Goal: Task Accomplishment & Management: Manage account settings

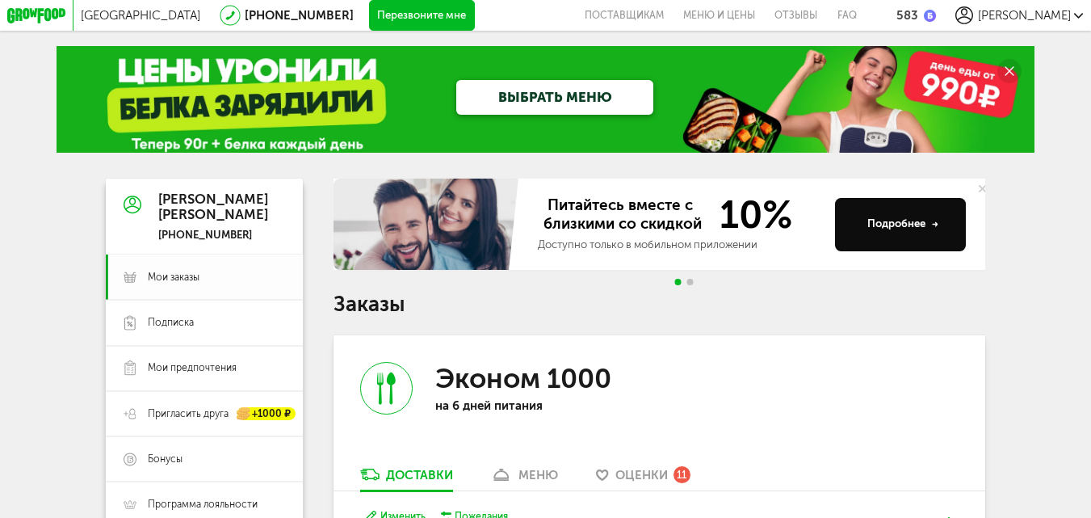
click at [180, 279] on span "Мои заказы" at bounding box center [174, 277] width 52 height 14
click at [179, 279] on span "Мои заказы" at bounding box center [174, 277] width 52 height 14
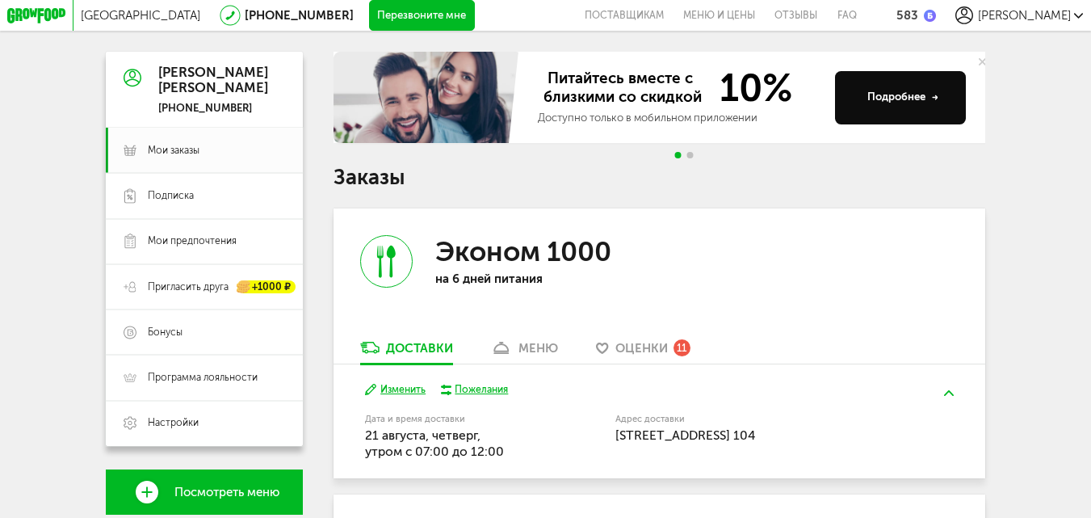
scroll to position [115, 0]
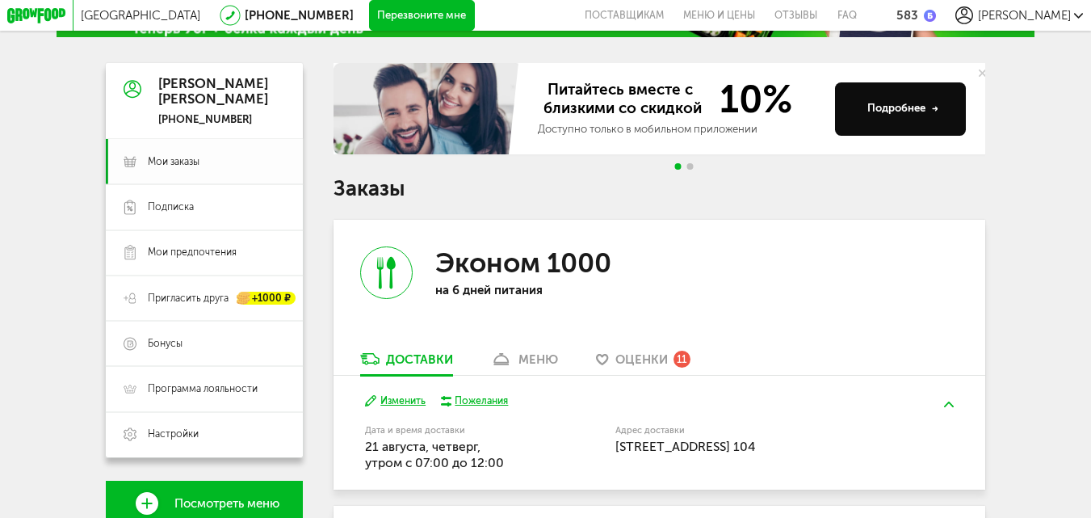
click at [165, 169] on span "Мои заказы" at bounding box center [174, 162] width 52 height 14
click at [165, 168] on span "Мои заказы" at bounding box center [174, 162] width 52 height 14
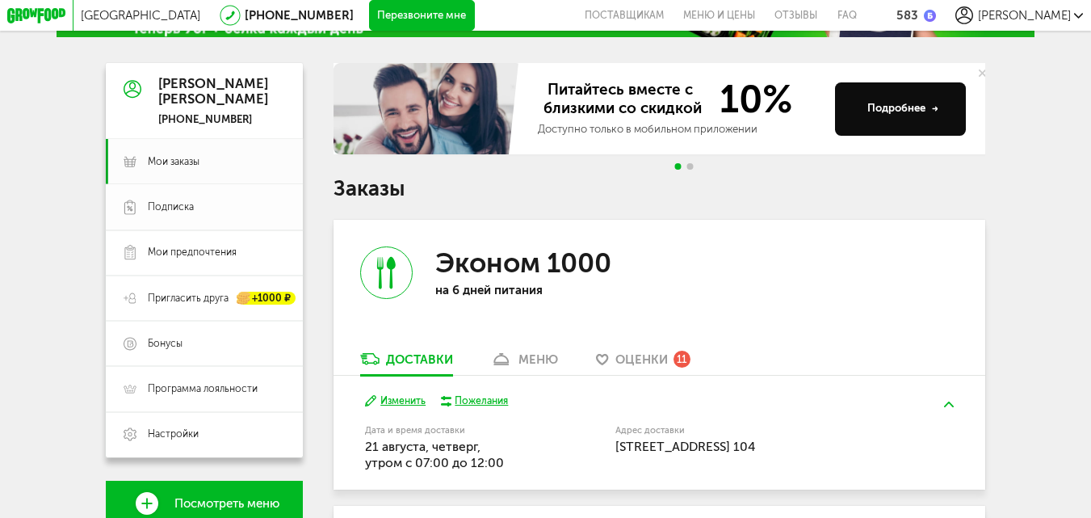
click at [178, 214] on span "Подписка" at bounding box center [171, 207] width 46 height 14
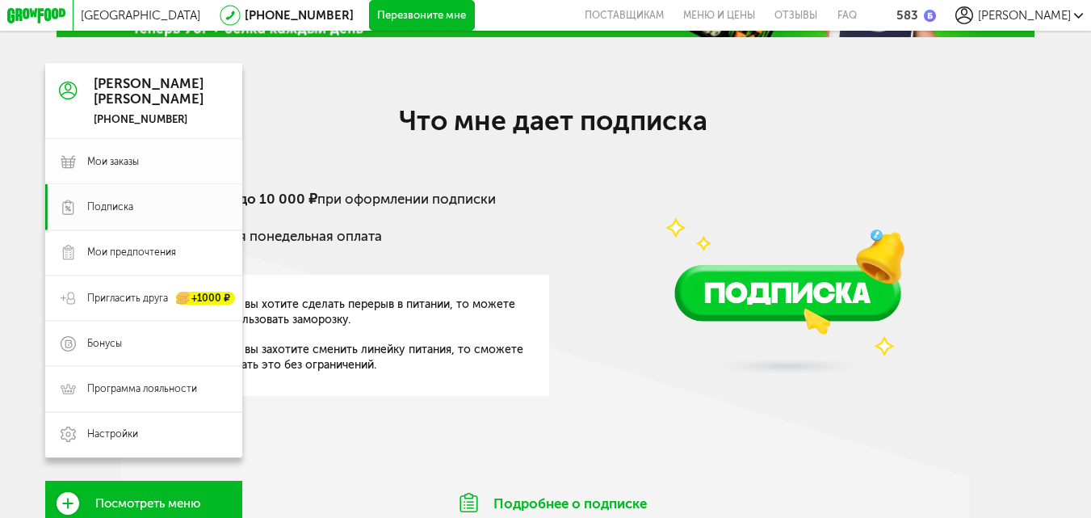
click at [127, 163] on span "Мои заказы" at bounding box center [113, 162] width 52 height 14
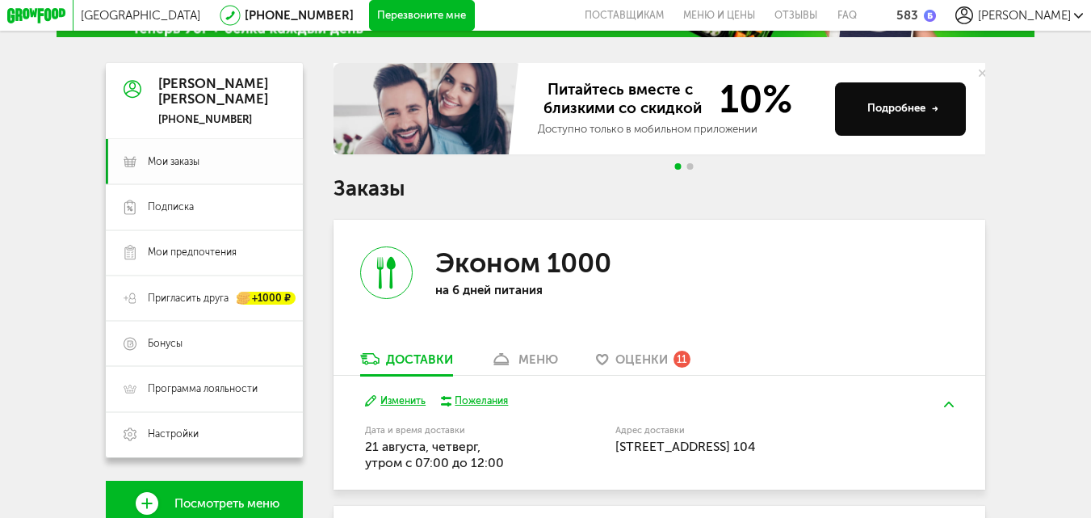
click at [126, 163] on icon at bounding box center [130, 161] width 13 height 15
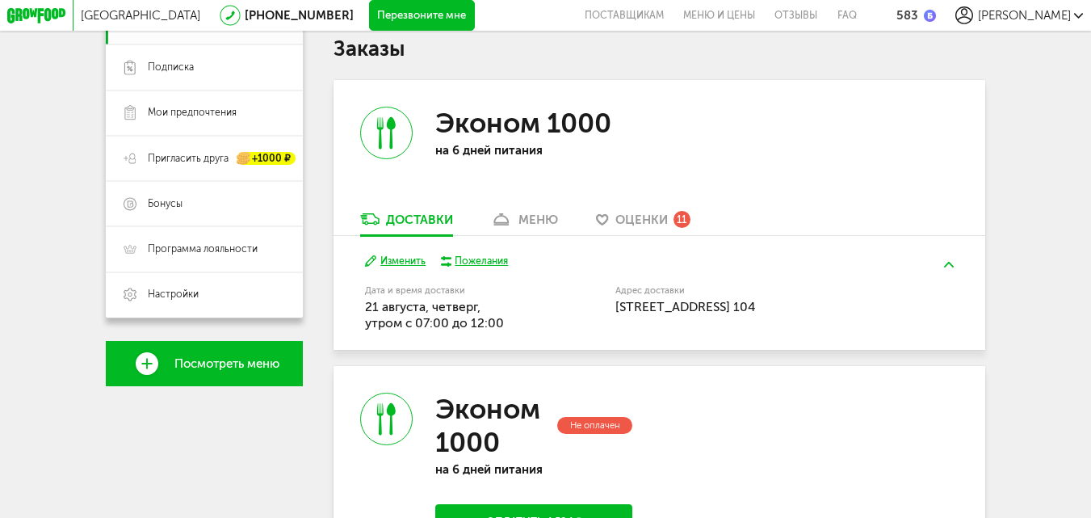
scroll to position [251, 0]
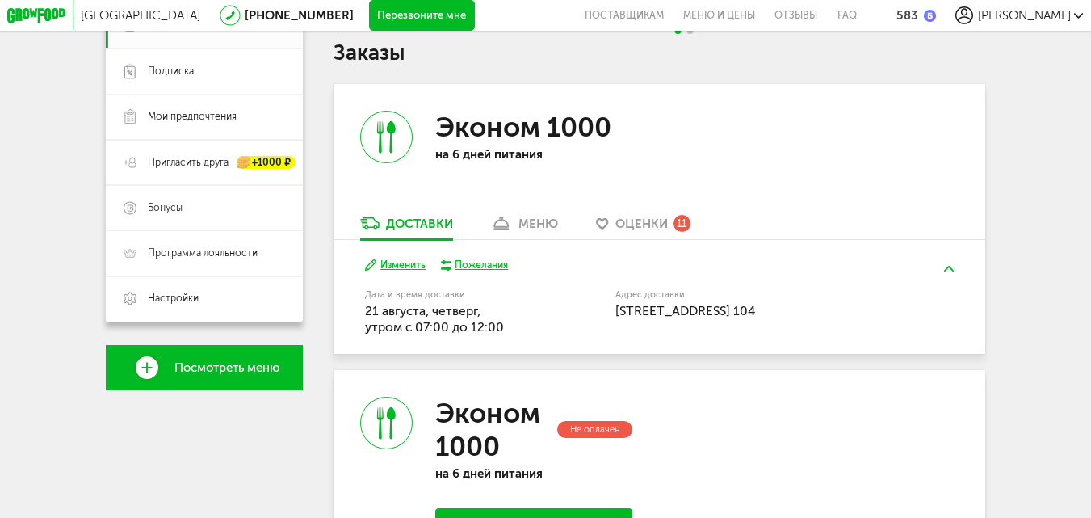
click at [528, 236] on link "меню" at bounding box center [524, 227] width 83 height 24
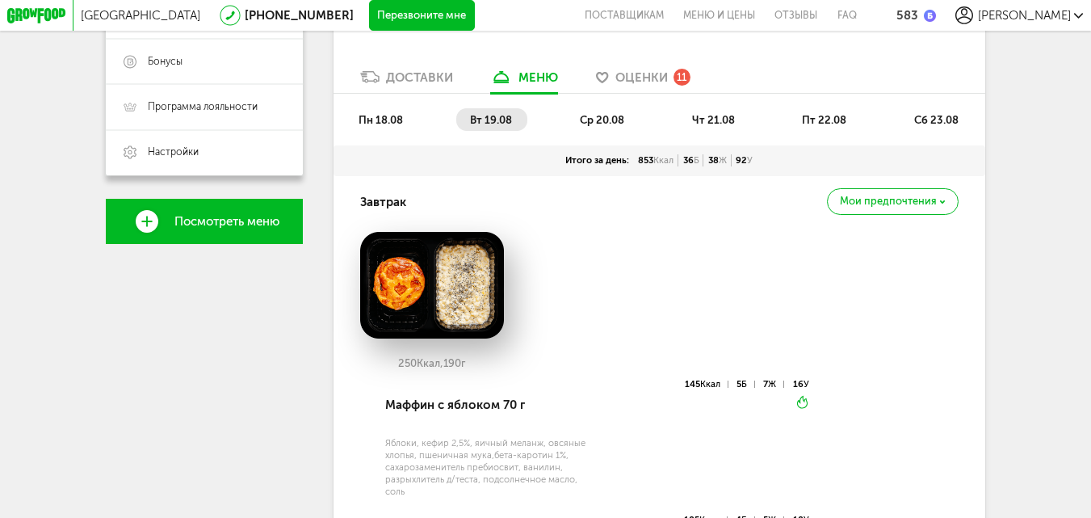
scroll to position [401, 0]
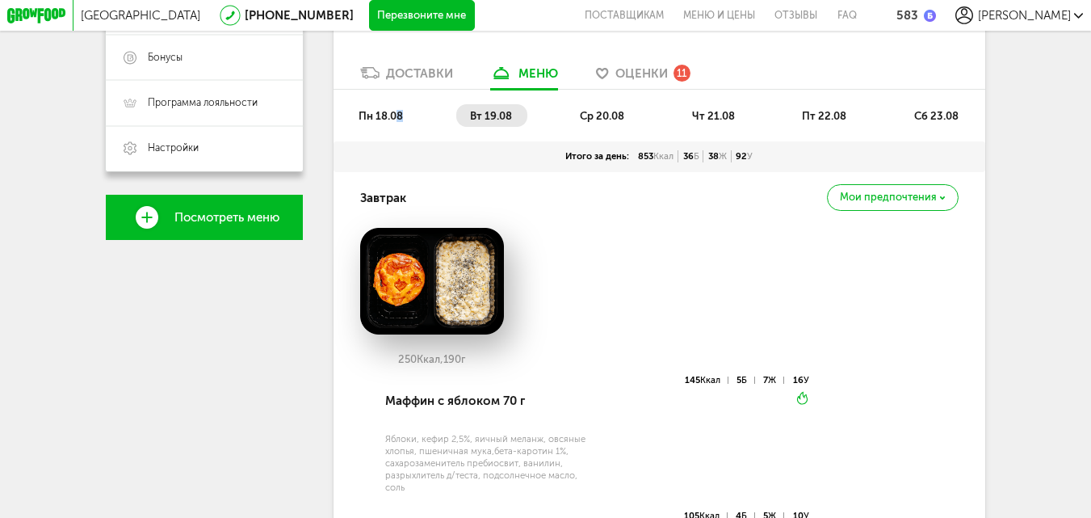
click at [397, 122] on span "пн 18.08" at bounding box center [381, 116] width 44 height 12
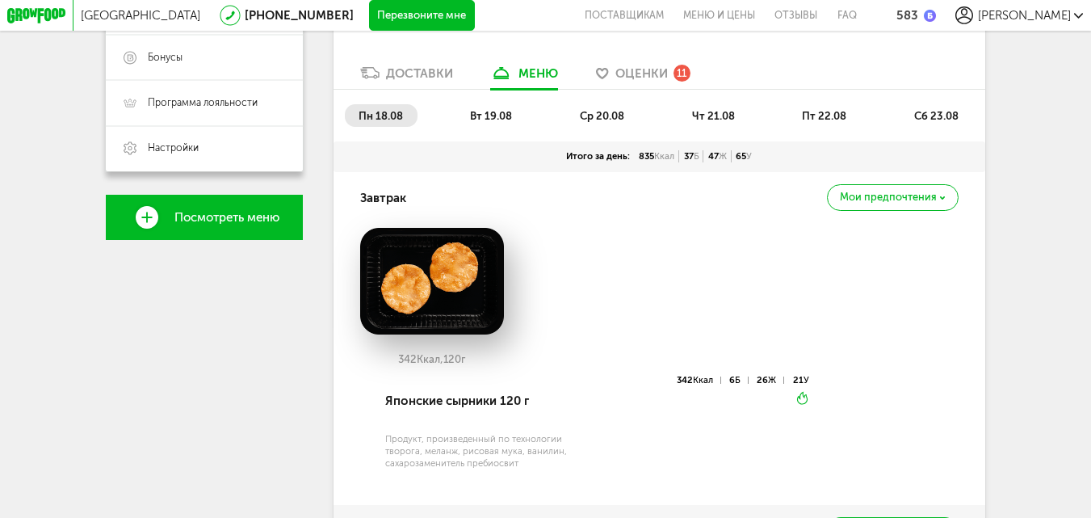
click at [488, 122] on span "вт 19.08" at bounding box center [491, 116] width 42 height 12
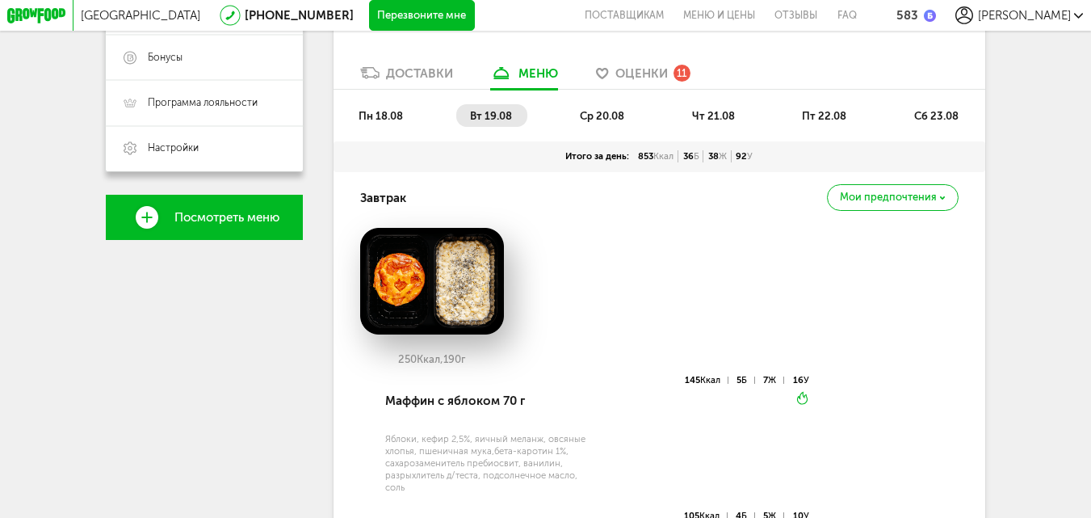
click at [596, 122] on span "ср 20.08" at bounding box center [602, 116] width 44 height 12
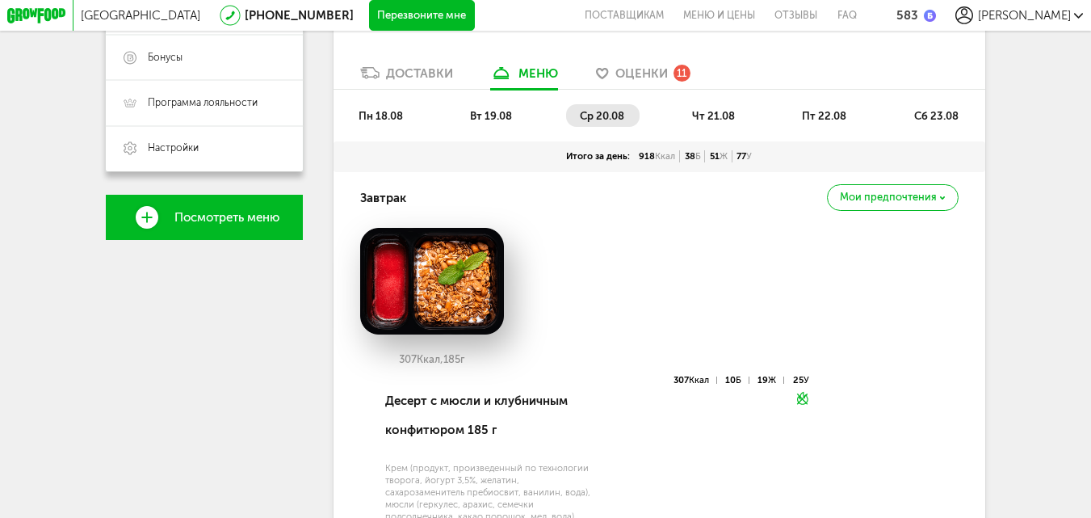
click at [707, 121] on span "чт 21.08" at bounding box center [713, 116] width 43 height 12
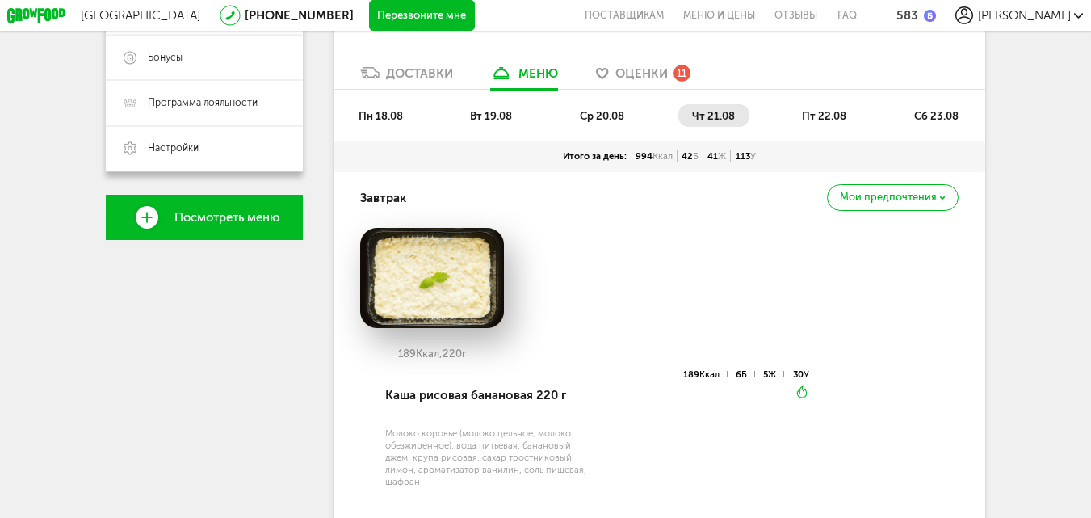
click at [832, 121] on span "пт 22.08" at bounding box center [824, 116] width 44 height 12
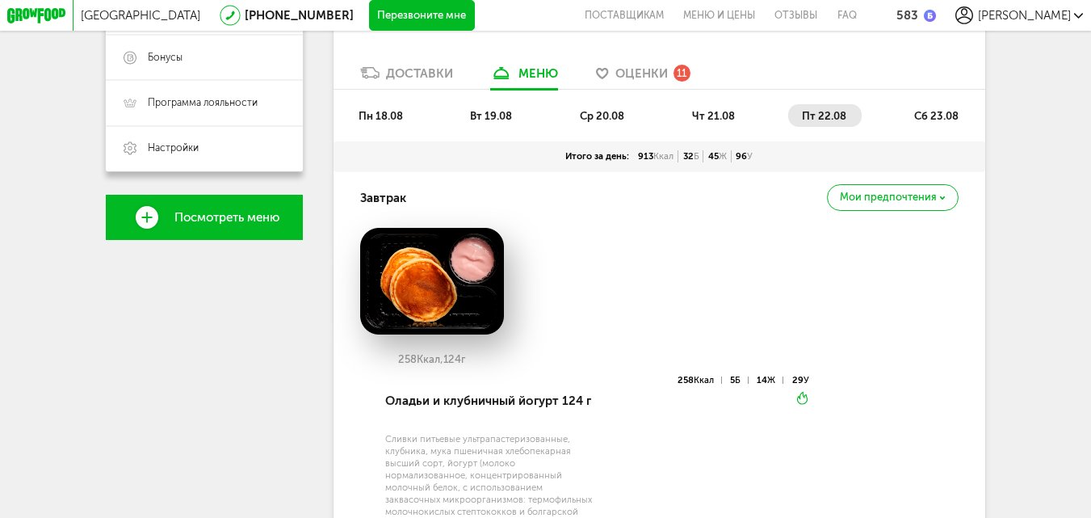
click at [915, 121] on li "сб 23.08" at bounding box center [936, 115] width 73 height 23
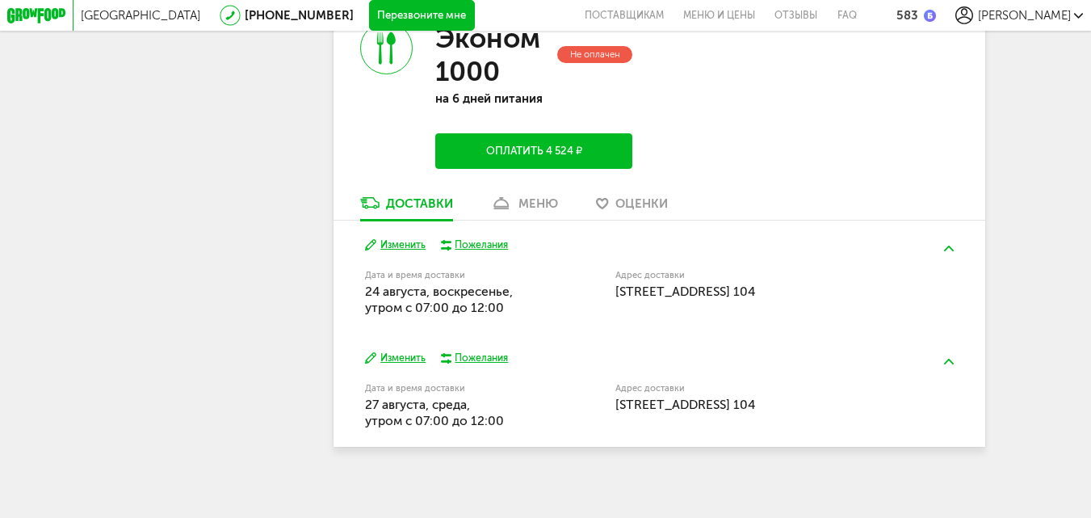
scroll to position [1966, 0]
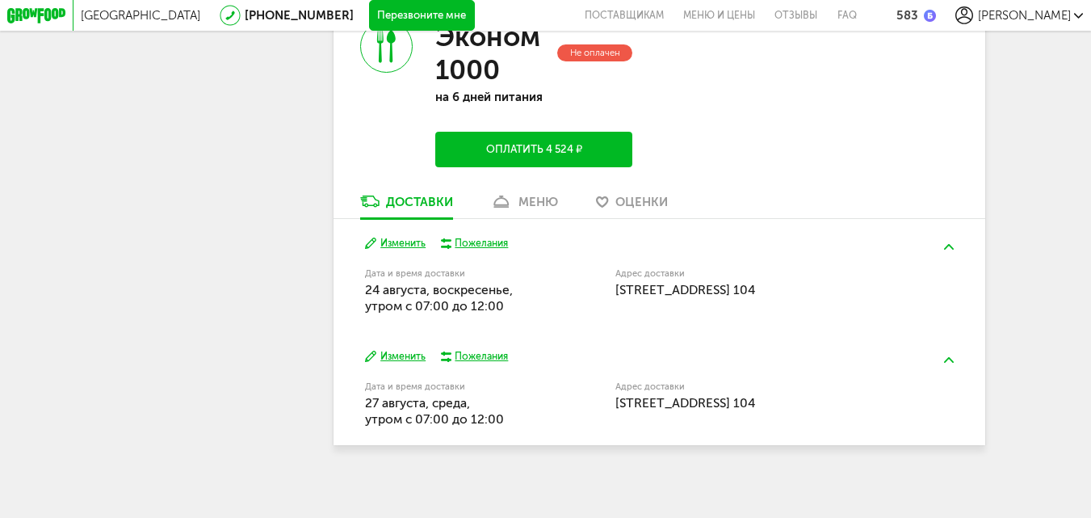
click at [539, 197] on div "меню" at bounding box center [538, 202] width 40 height 15
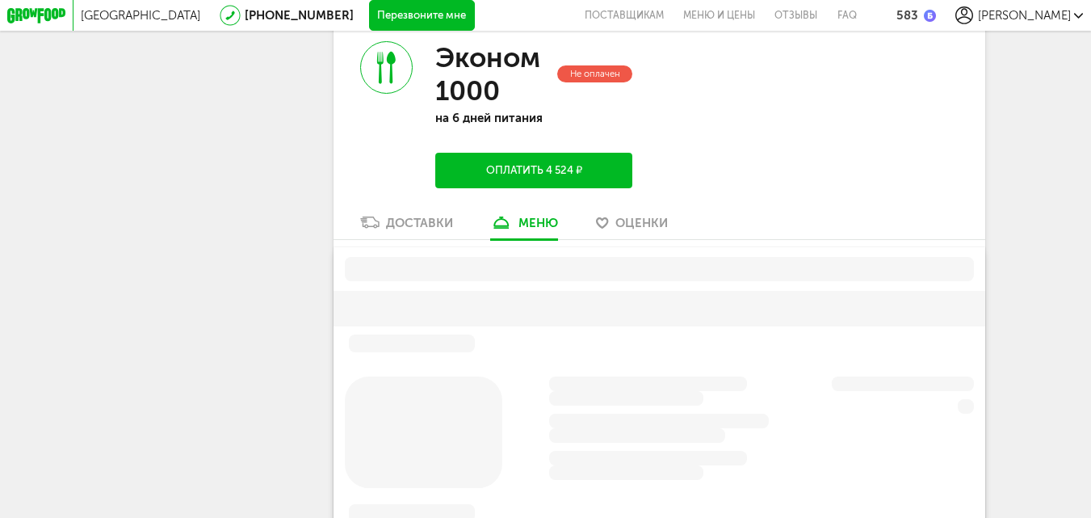
scroll to position [1910, 0]
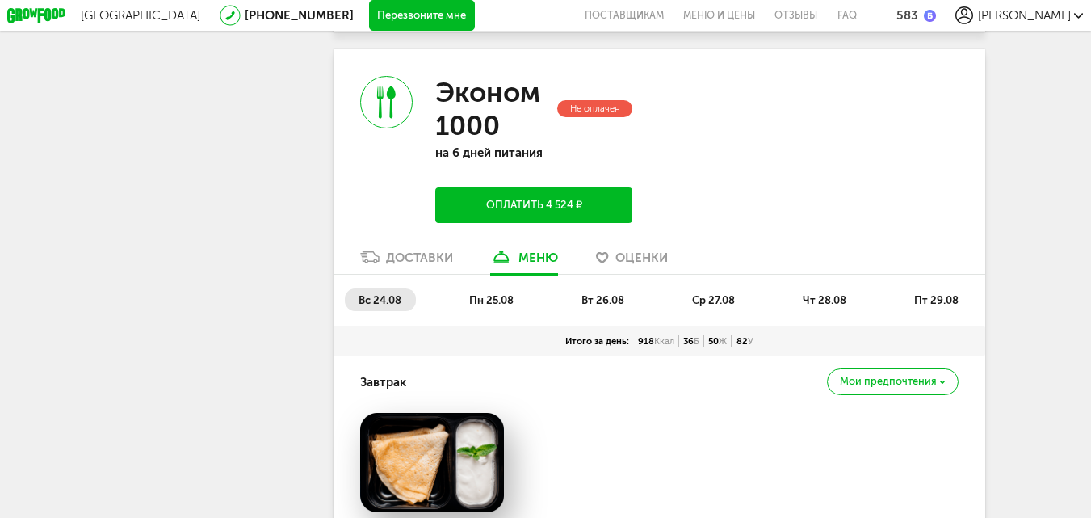
click at [204, 370] on div "Кристина Торина +7 (916) 251-52-88 Мои заказы Подписка Мои предпочтения Приглас…" at bounding box center [204, 48] width 197 height 3560
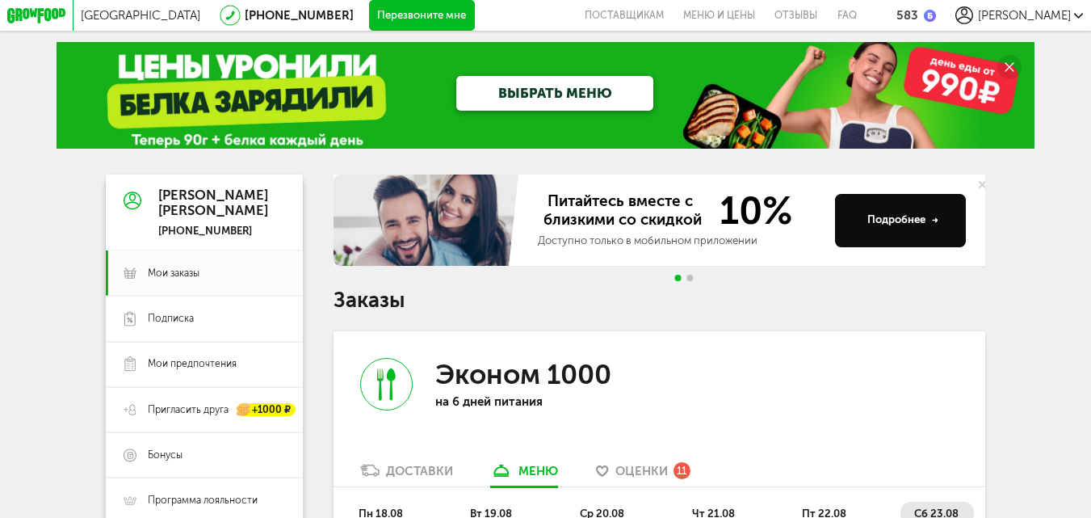
scroll to position [0, 0]
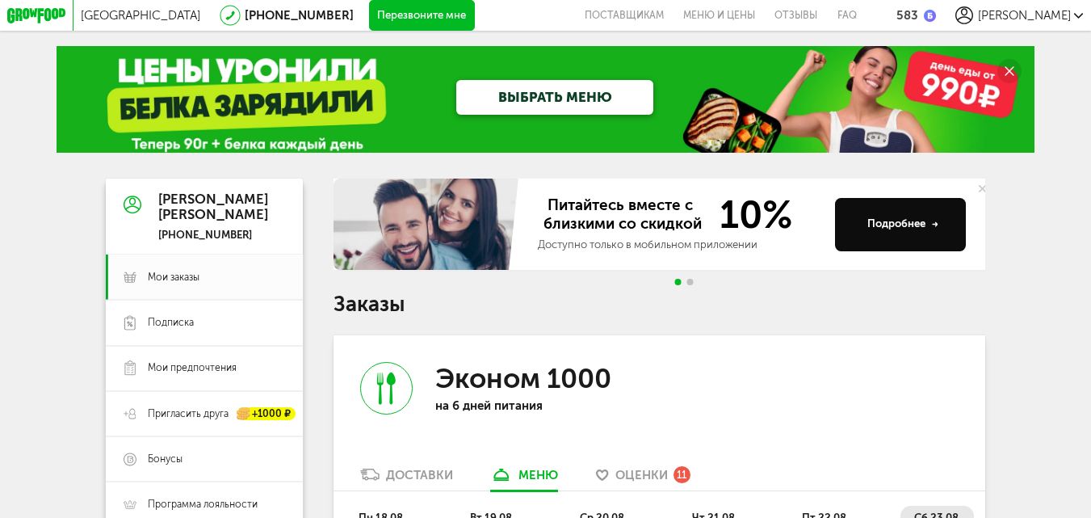
click at [918, 16] on div "583" at bounding box center [907, 15] width 22 height 15
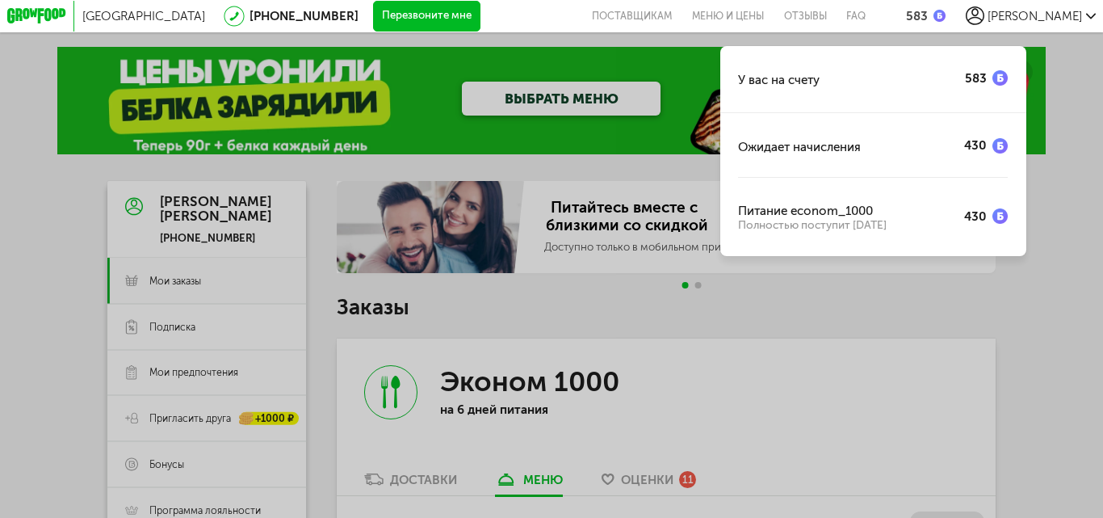
click at [1004, 73] on img at bounding box center [999, 77] width 15 height 15
click at [208, 471] on div "У вас на счету 583 Ожидает начисления 430 Питание econom_1000 Полностью поступи…" at bounding box center [551, 259] width 1103 height 518
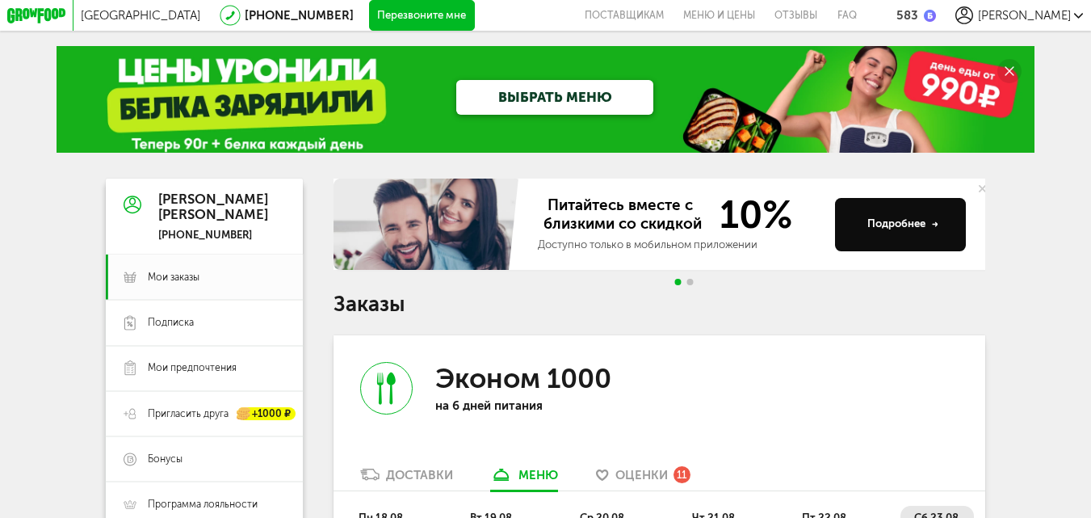
click at [158, 466] on span "Бонусы" at bounding box center [165, 459] width 35 height 14
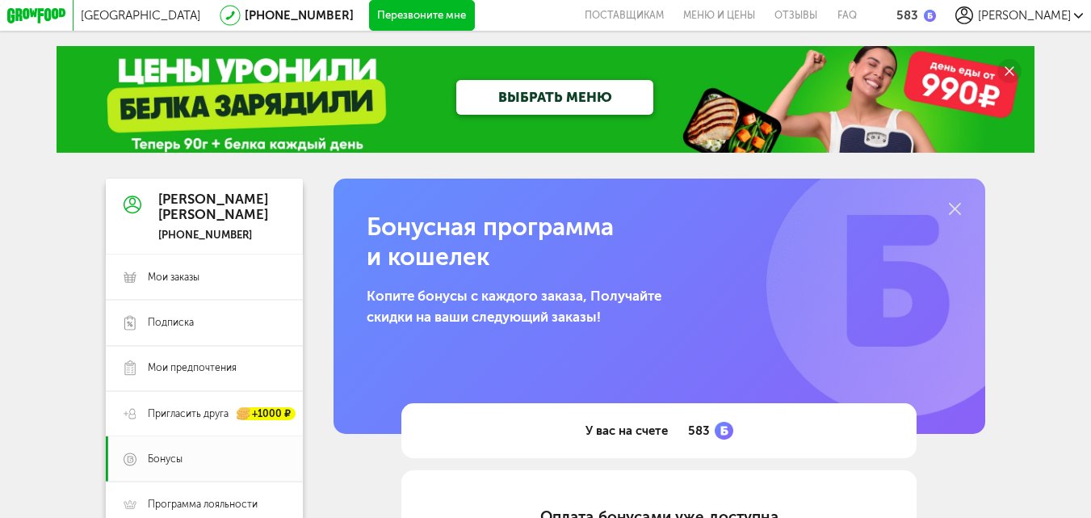
click at [918, 12] on div "583" at bounding box center [907, 15] width 22 height 15
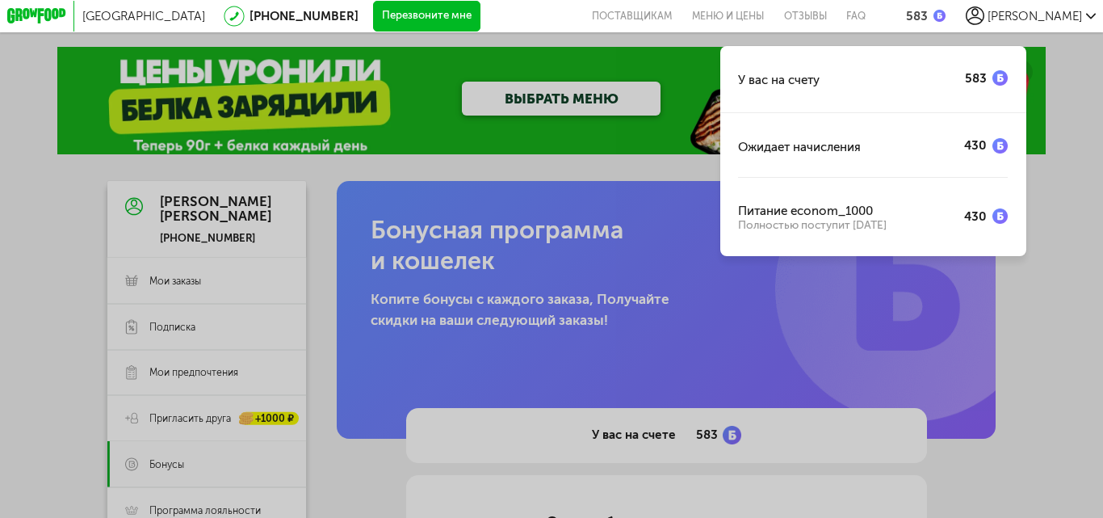
click at [1048, 294] on div "У вас на счету 583 Ожидает начисления 430 Питание econom_1000 Полностью поступи…" at bounding box center [551, 259] width 1103 height 518
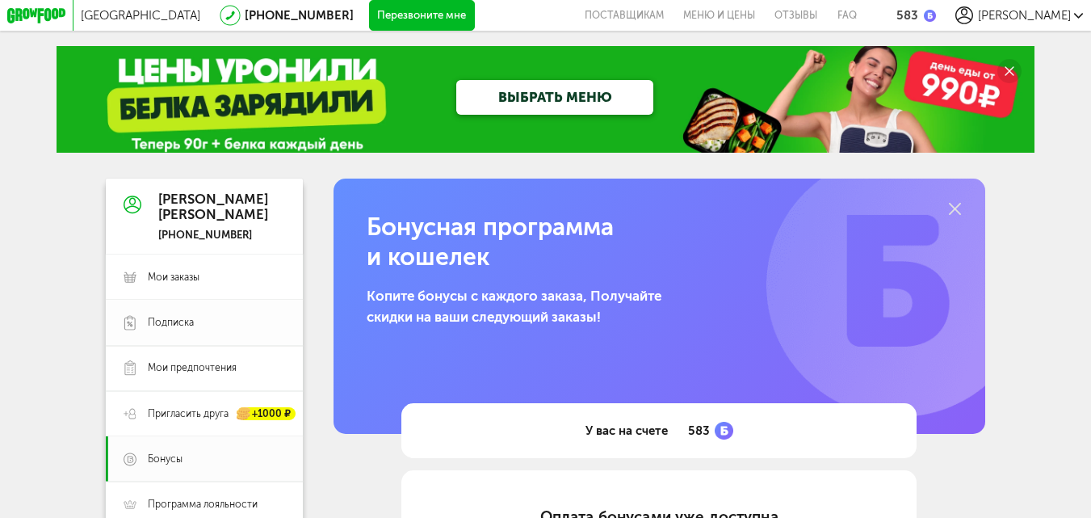
click at [153, 329] on span "Подписка" at bounding box center [171, 323] width 46 height 14
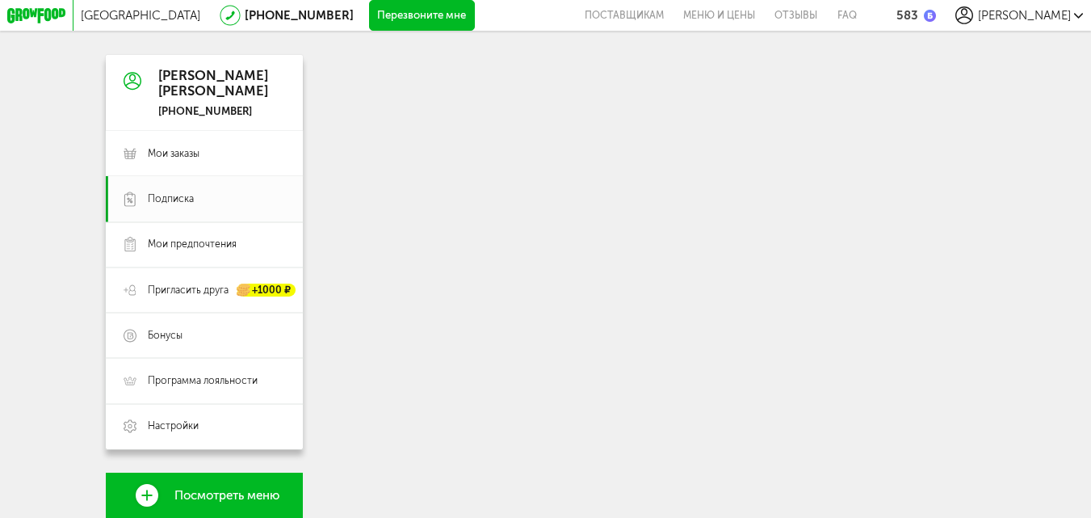
scroll to position [119, 0]
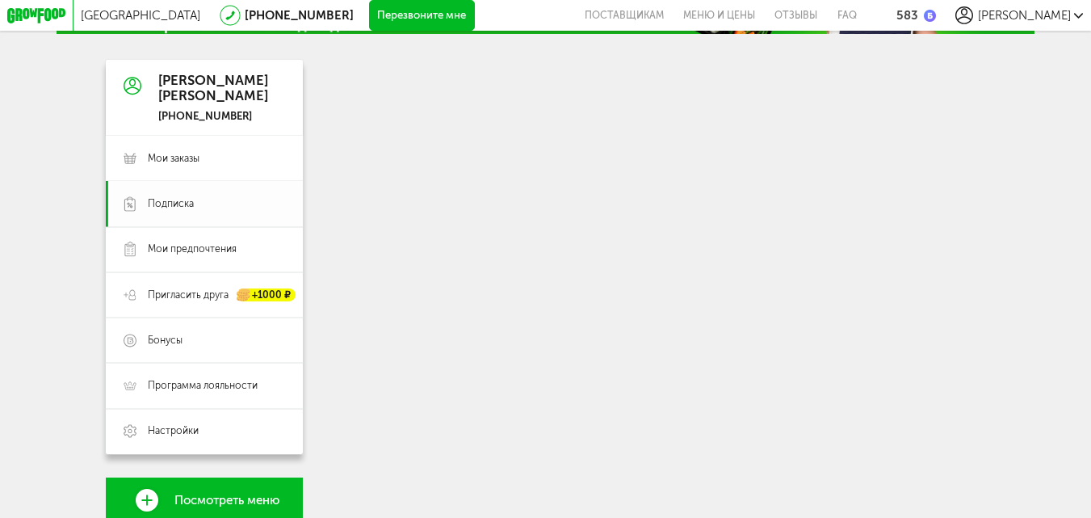
click at [174, 207] on span "Подписка" at bounding box center [171, 204] width 46 height 14
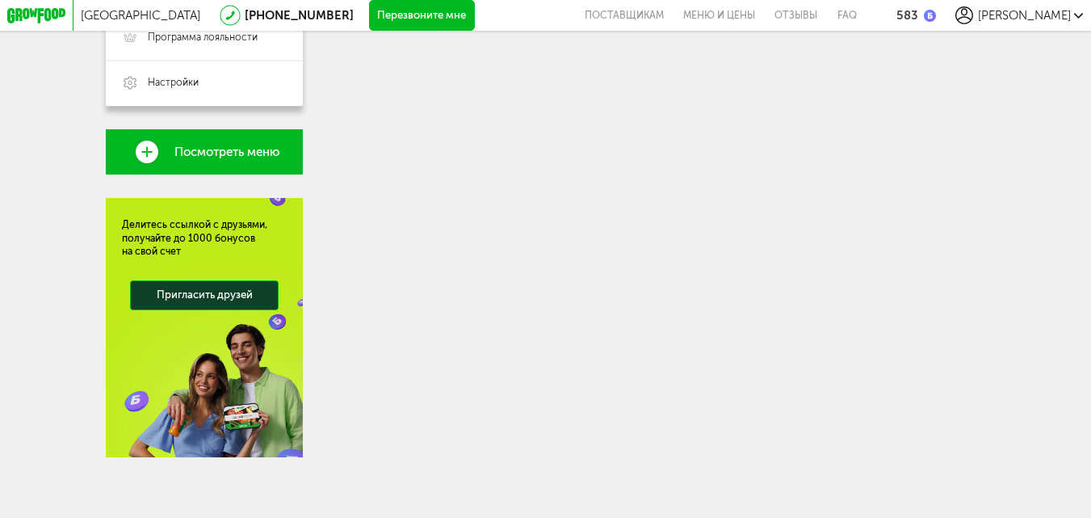
scroll to position [20, 0]
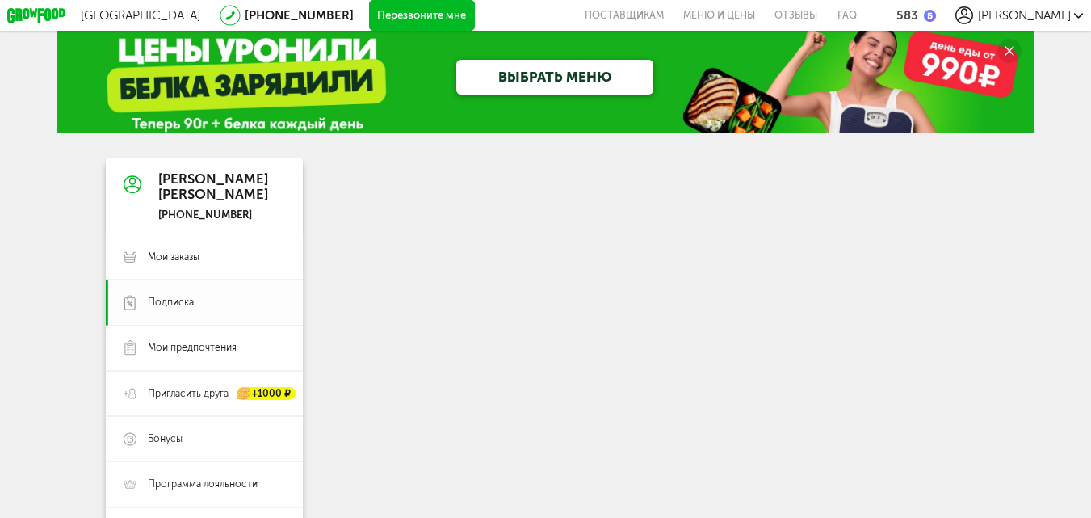
click at [191, 309] on span "Подписка" at bounding box center [217, 303] width 138 height 14
click at [190, 309] on span "Подписка" at bounding box center [217, 303] width 138 height 14
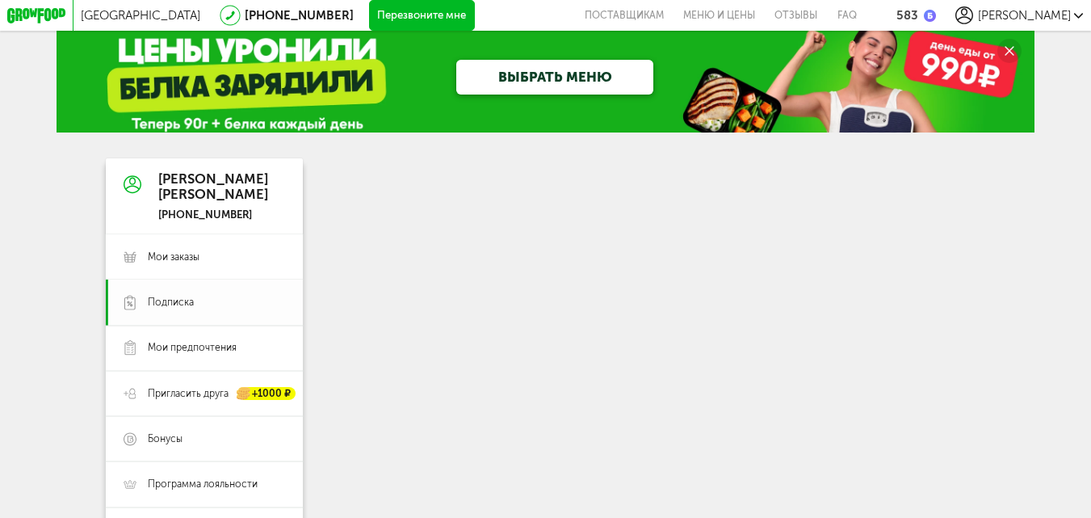
click at [189, 309] on span "Подписка" at bounding box center [217, 303] width 138 height 14
click at [184, 264] on span "Мои заказы" at bounding box center [174, 257] width 52 height 14
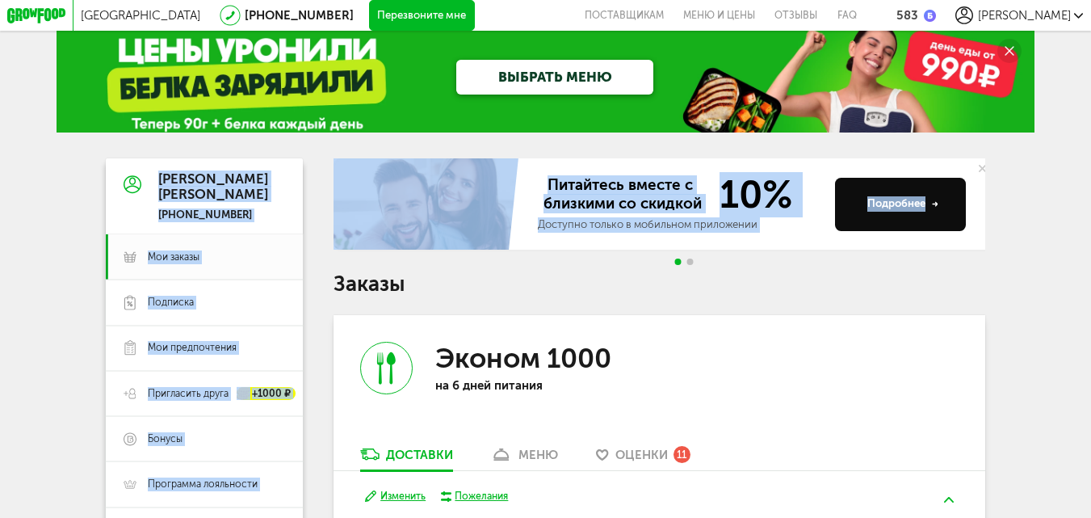
drag, startPoint x: 1093, startPoint y: 107, endPoint x: 1101, endPoint y: 153, distance: 46.6
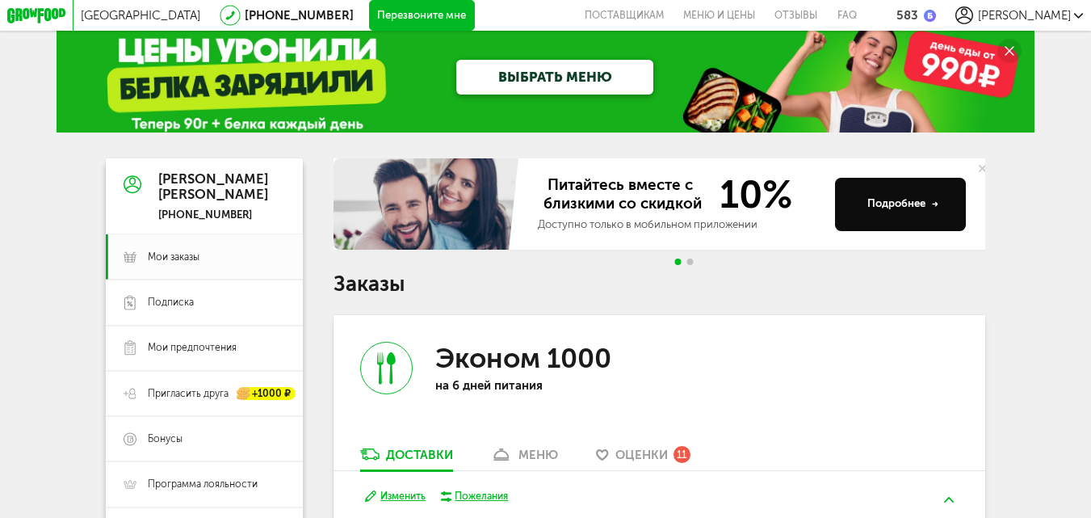
click at [166, 354] on span "Мои предпочтения" at bounding box center [192, 348] width 89 height 14
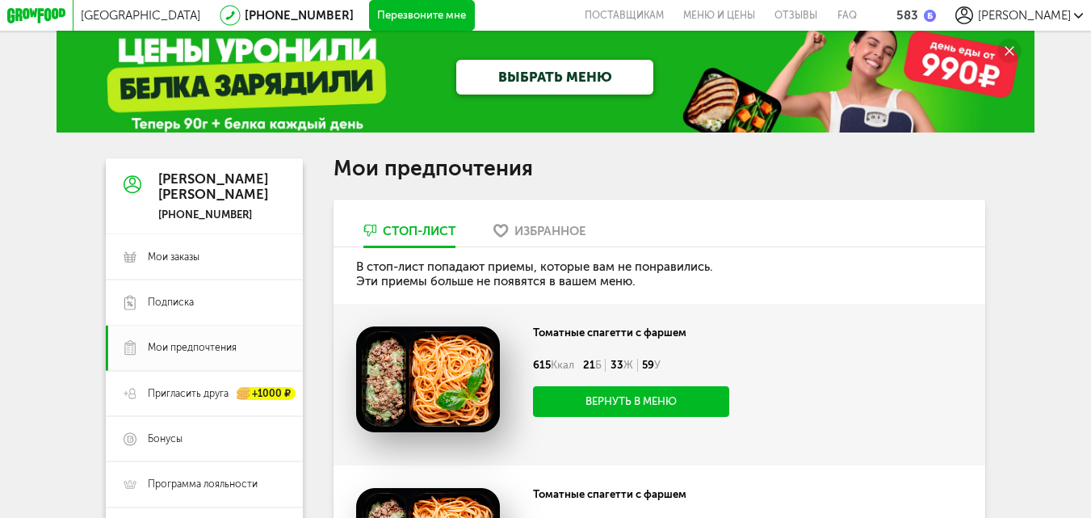
scroll to position [17, 0]
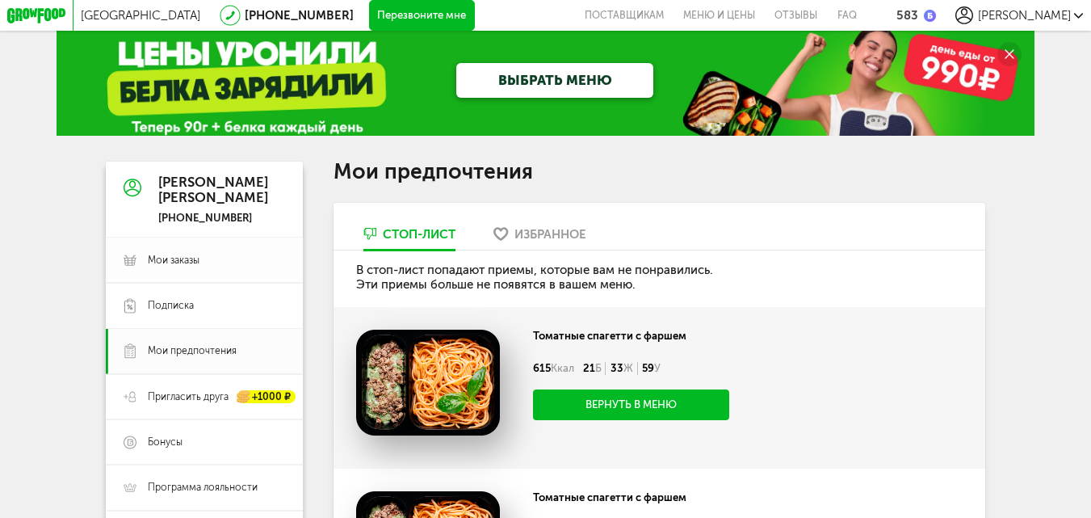
click at [178, 267] on span "Мои заказы" at bounding box center [174, 261] width 52 height 14
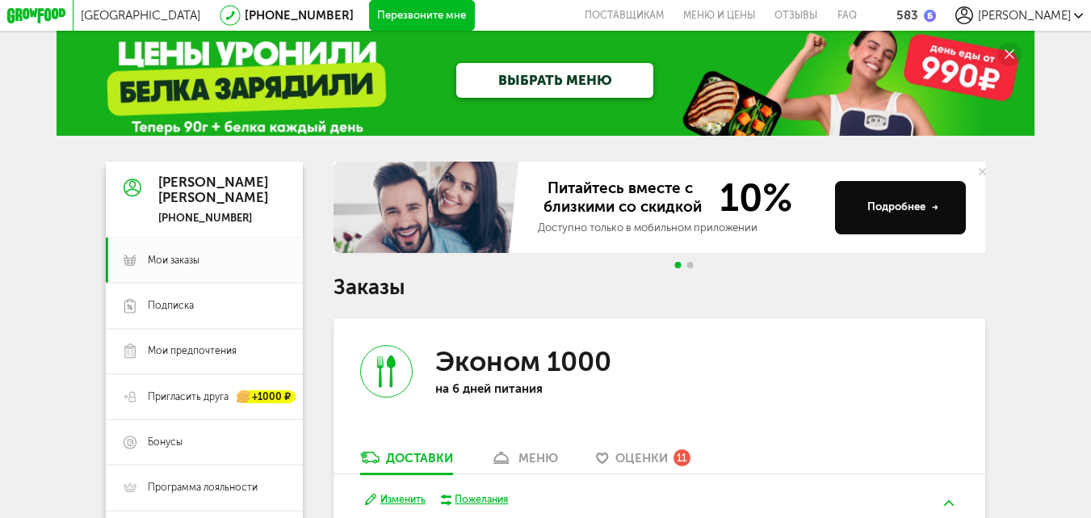
click at [638, 463] on span "Оценки" at bounding box center [641, 458] width 52 height 15
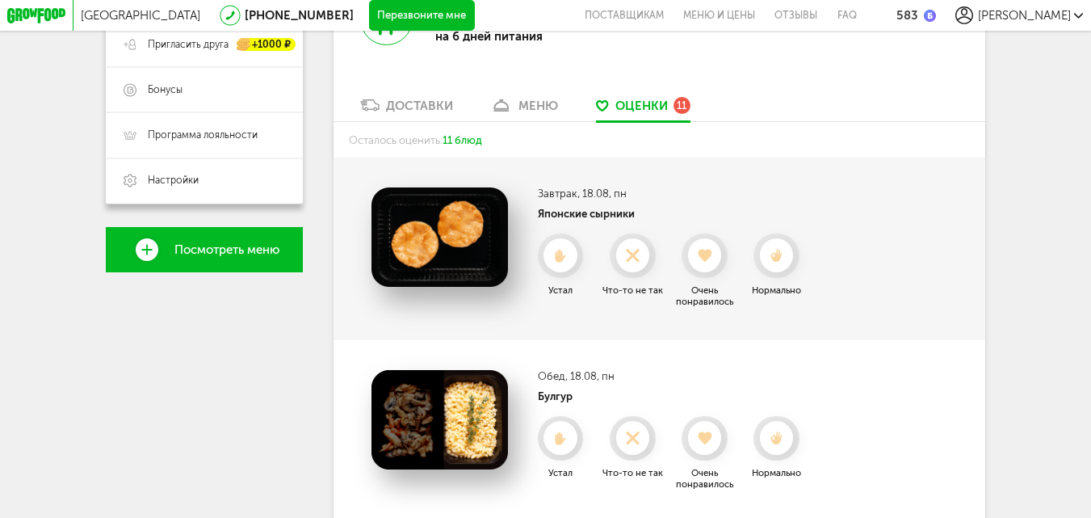
scroll to position [400, 0]
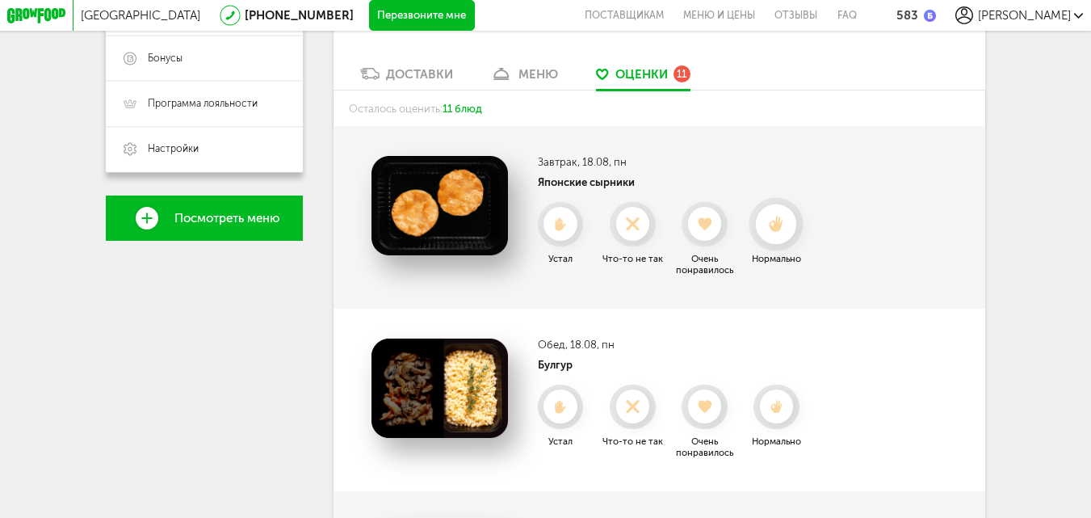
click at [780, 231] on use at bounding box center [776, 223] width 14 height 15
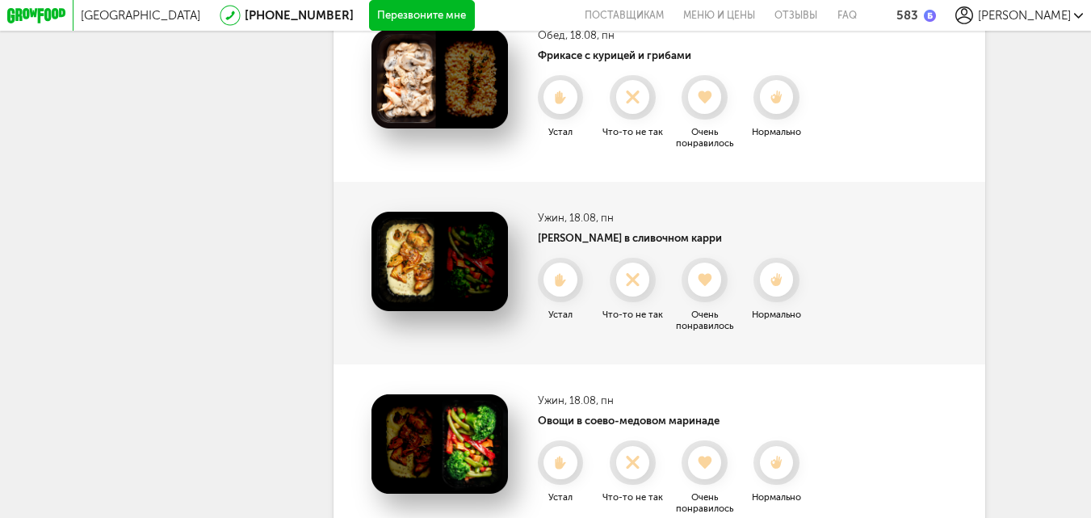
scroll to position [715, 0]
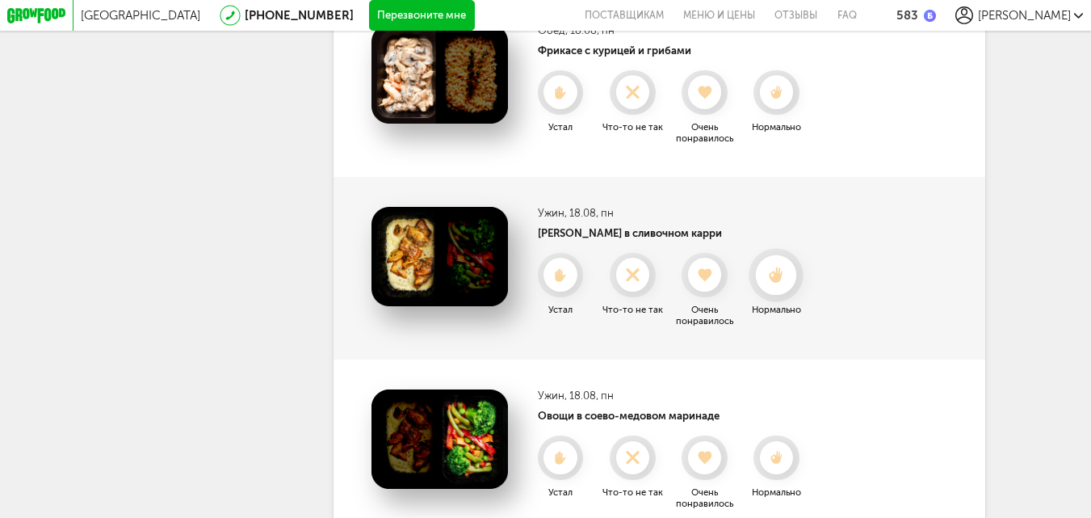
click at [783, 282] on use at bounding box center [776, 273] width 14 height 15
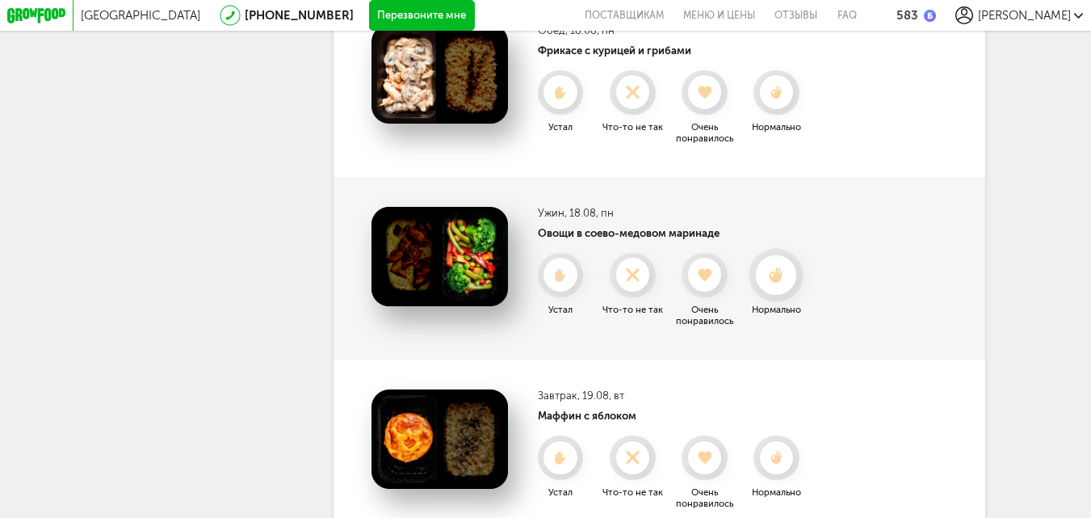
click at [786, 283] on icon at bounding box center [777, 274] width 40 height 16
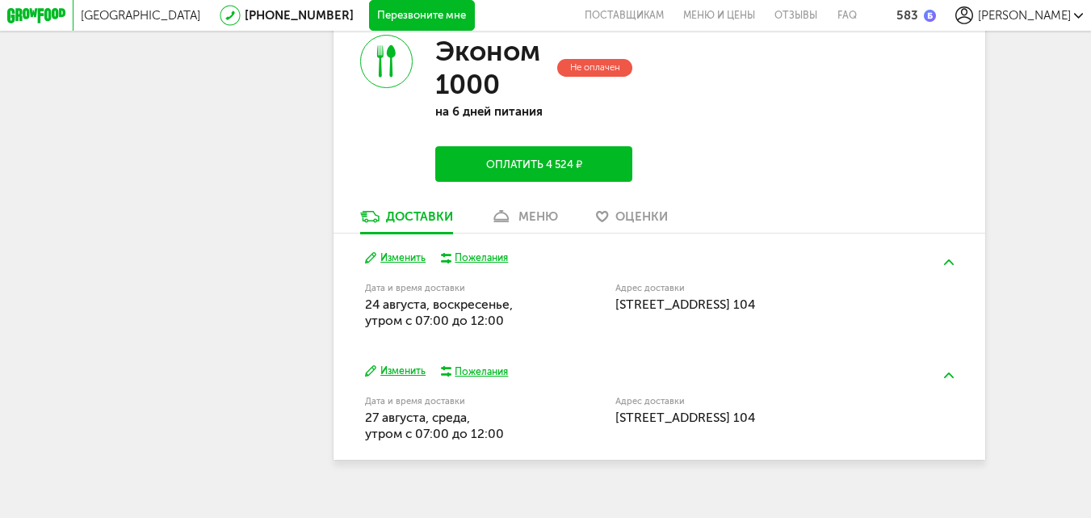
scroll to position [2032, 0]
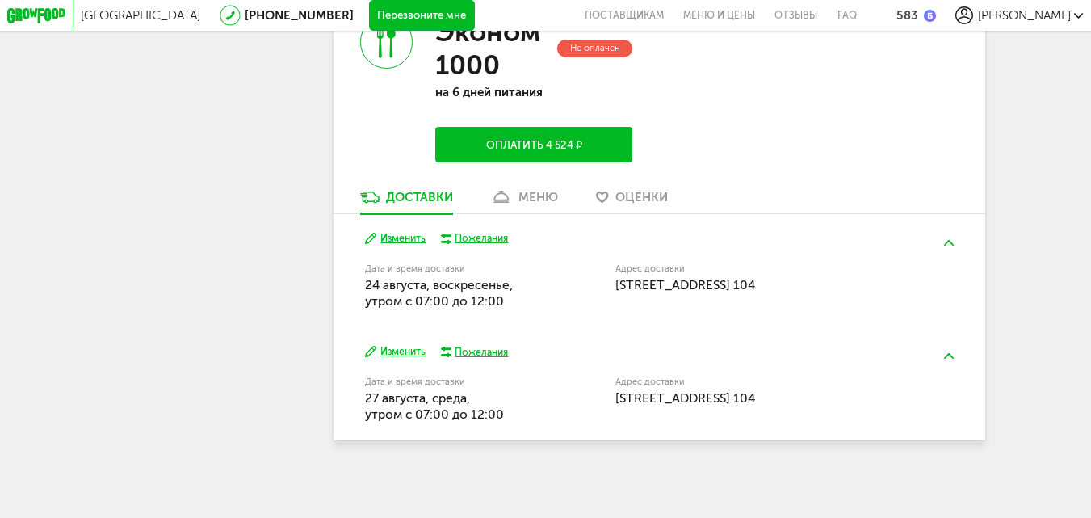
click at [537, 189] on div "Эконом 1000 Не оплачен на 6 дней питания Оплатить 4 524 ₽" at bounding box center [495, 89] width 325 height 200
click at [542, 202] on div "меню" at bounding box center [538, 197] width 40 height 15
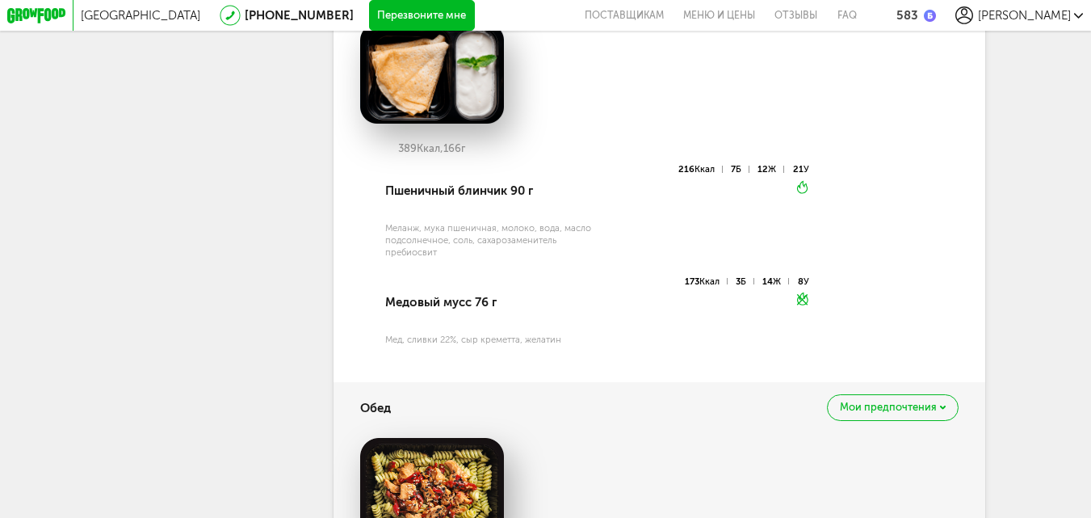
scroll to position [2002, 0]
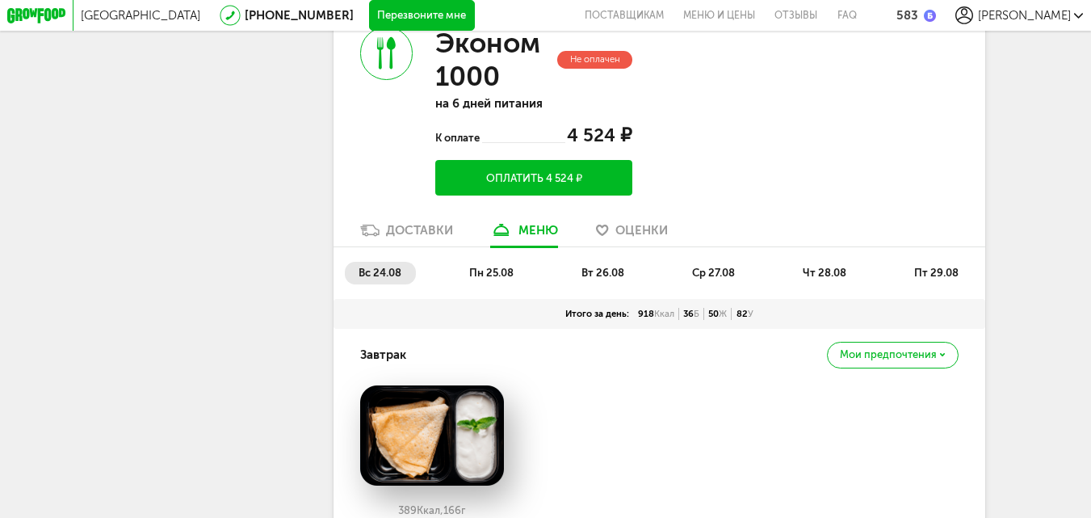
click at [493, 279] on span "пн 25.08" at bounding box center [491, 272] width 44 height 12
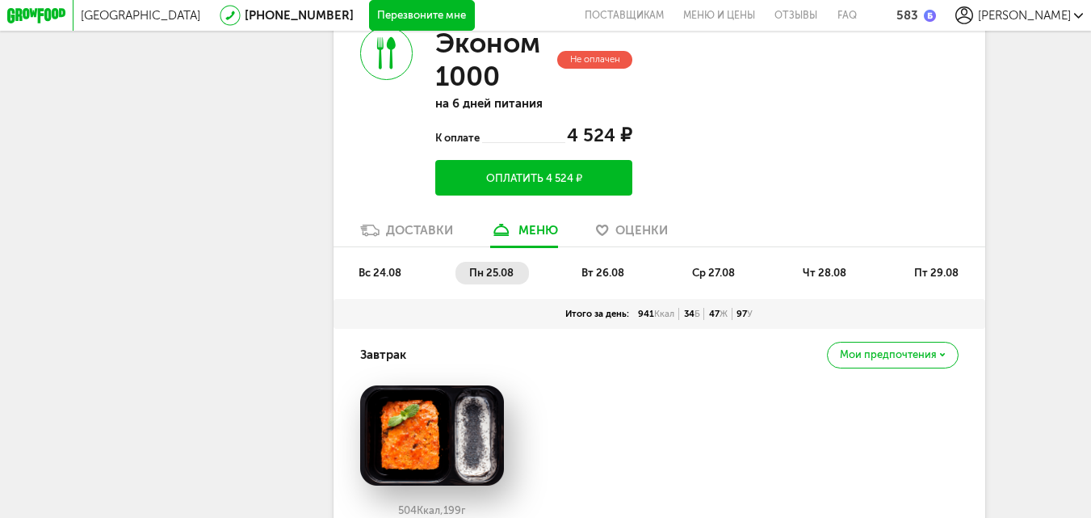
click at [617, 279] on span "вт 26.08" at bounding box center [602, 272] width 43 height 12
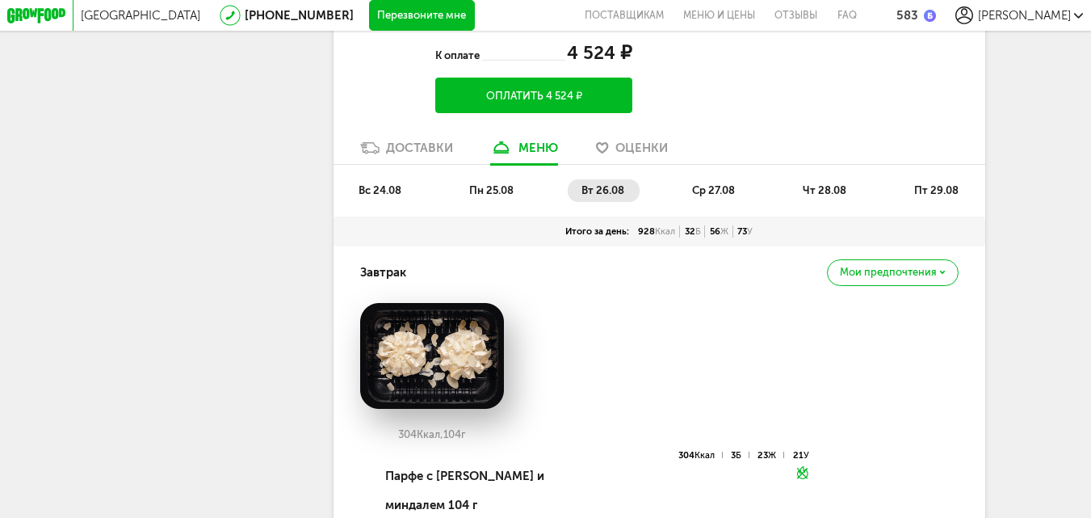
scroll to position [2040, 0]
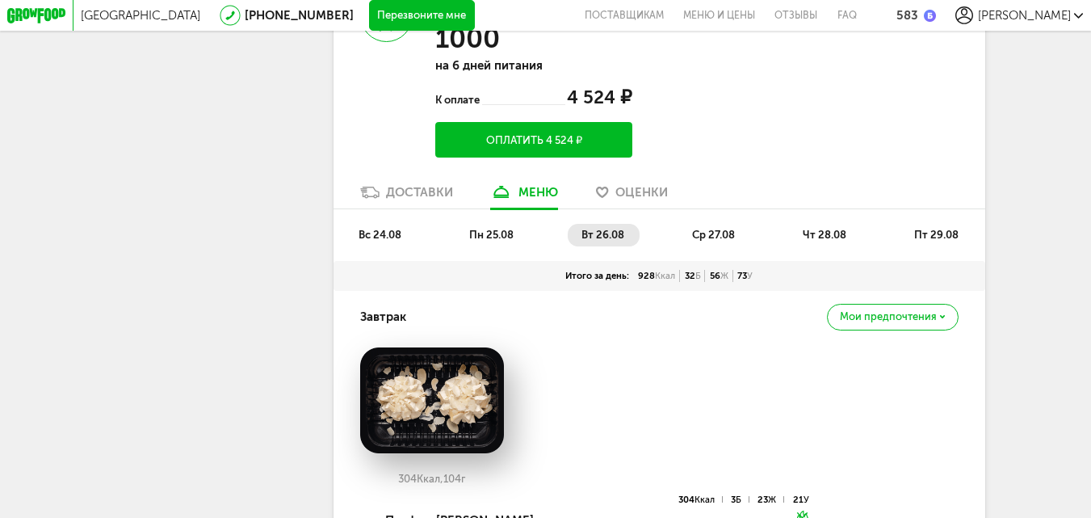
click at [721, 241] on span "ср 27.08" at bounding box center [713, 235] width 43 height 12
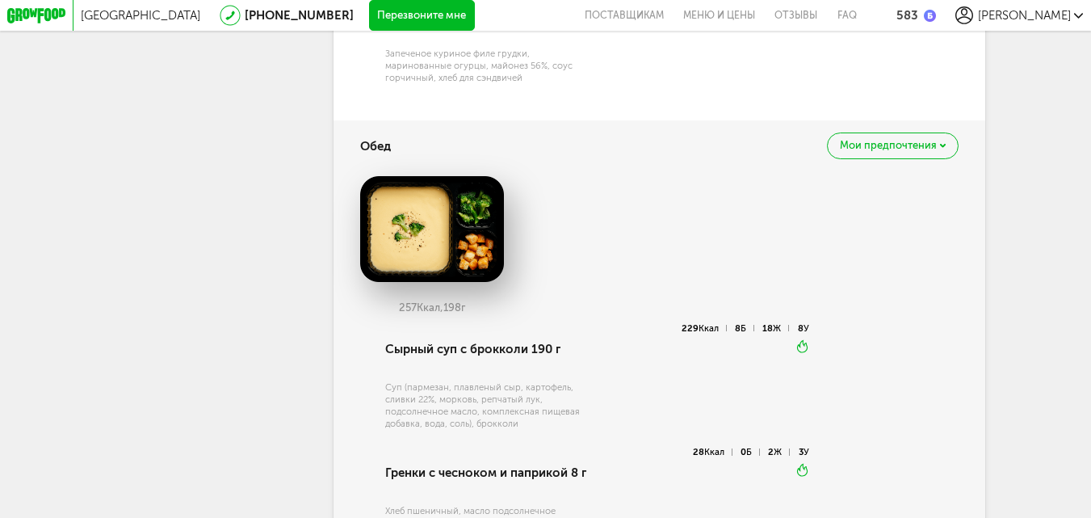
scroll to position [2602, 0]
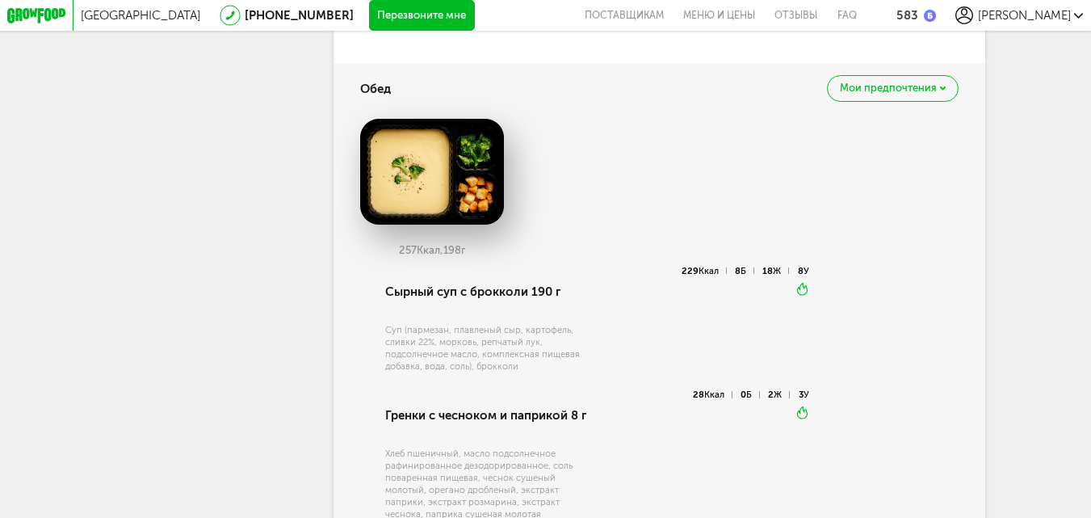
click at [948, 102] on div "Мои предпочтения" at bounding box center [893, 88] width 132 height 27
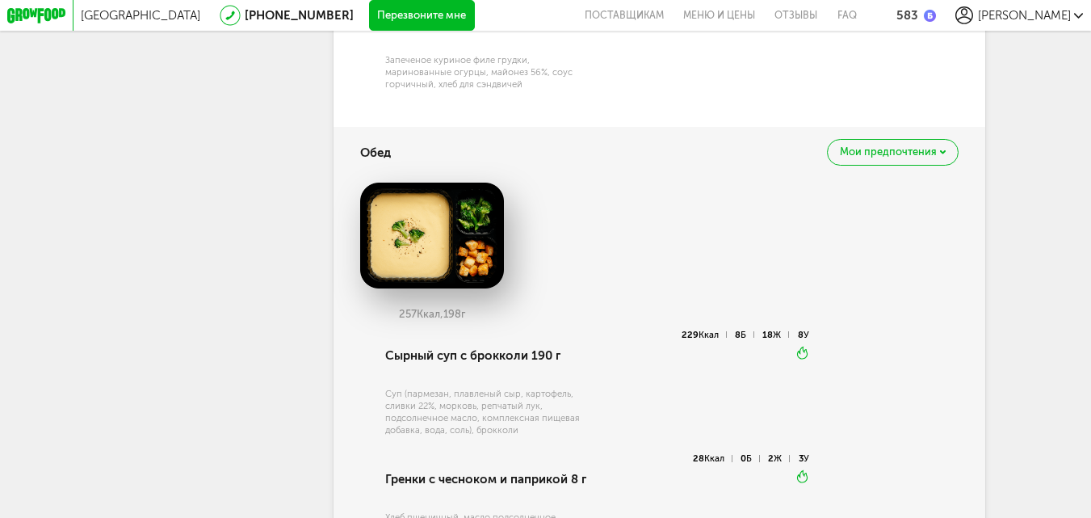
scroll to position [2544, 0]
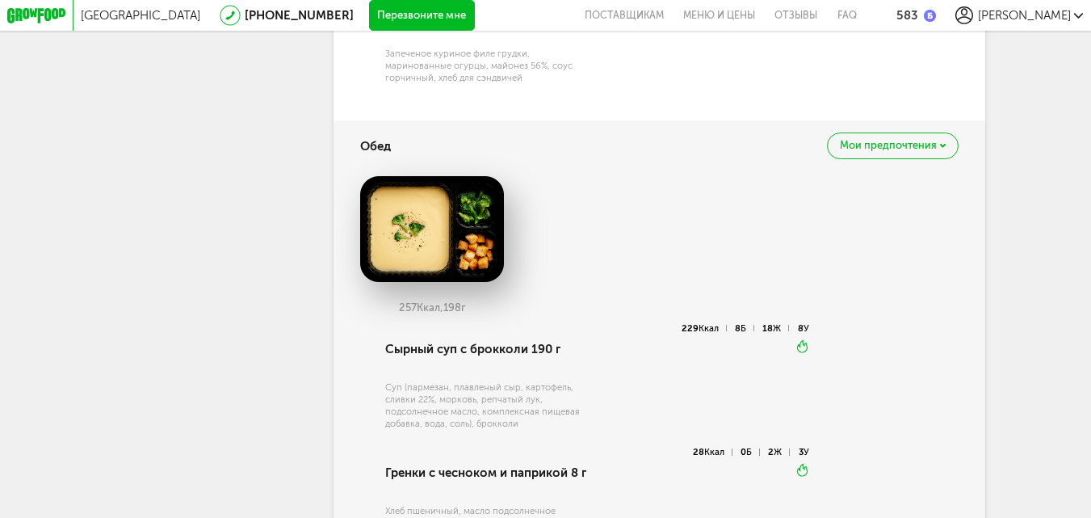
click at [937, 151] on span "Мои предпочтения" at bounding box center [888, 145] width 97 height 10
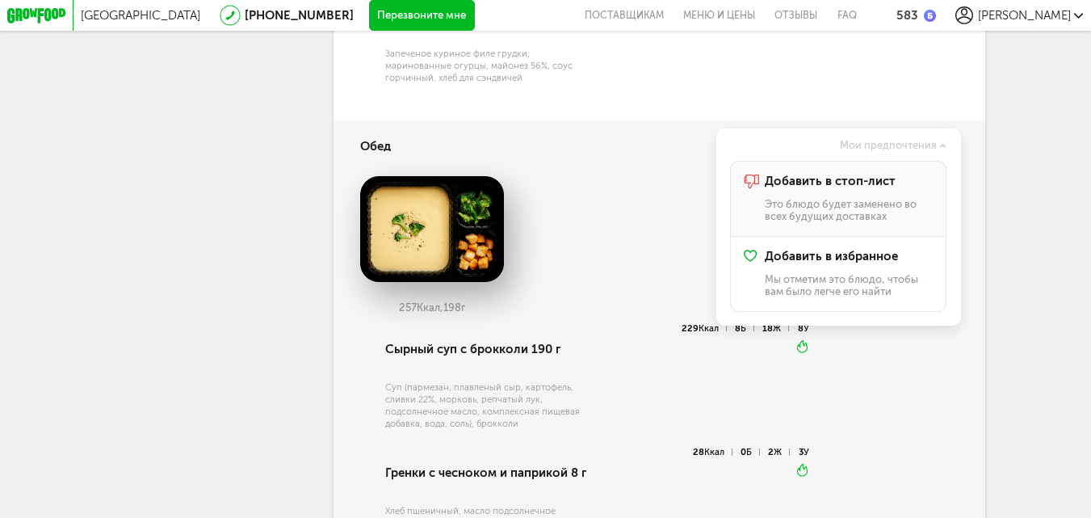
click at [812, 218] on div "Добавить в стоп-лист Это блюдо будет заменено во всех будущих доставках" at bounding box center [849, 198] width 168 height 48
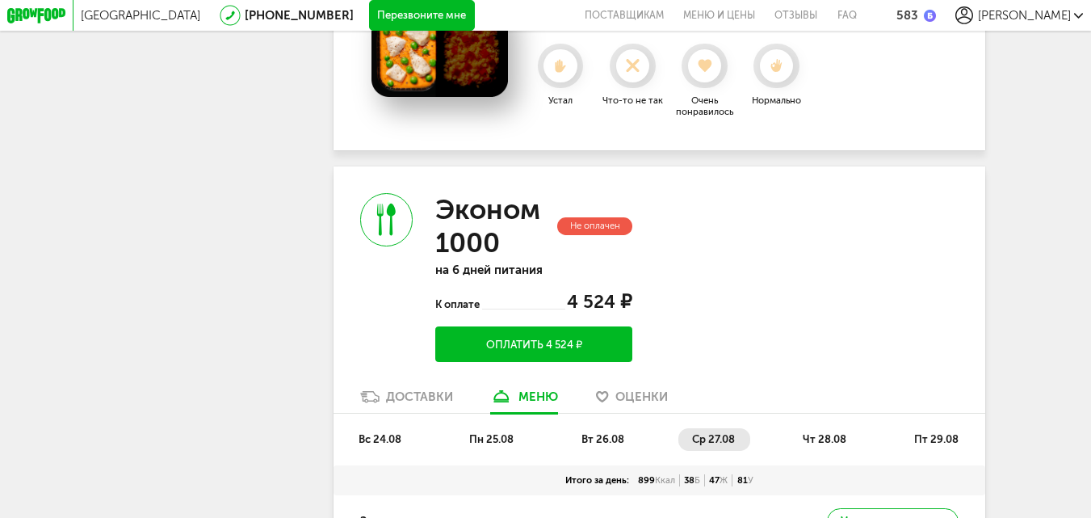
scroll to position [2028, 0]
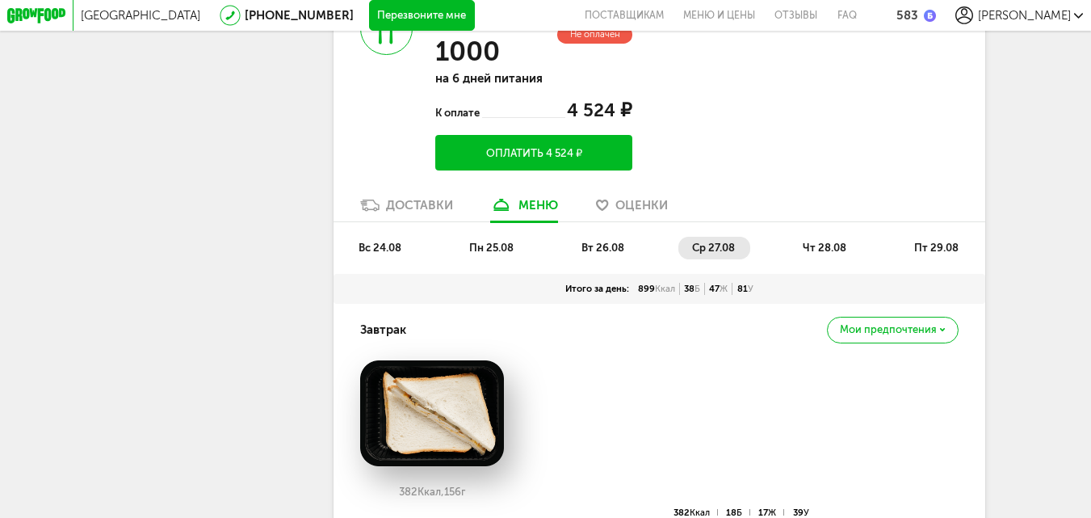
click at [801, 259] on li "чт 28.08" at bounding box center [825, 248] width 73 height 23
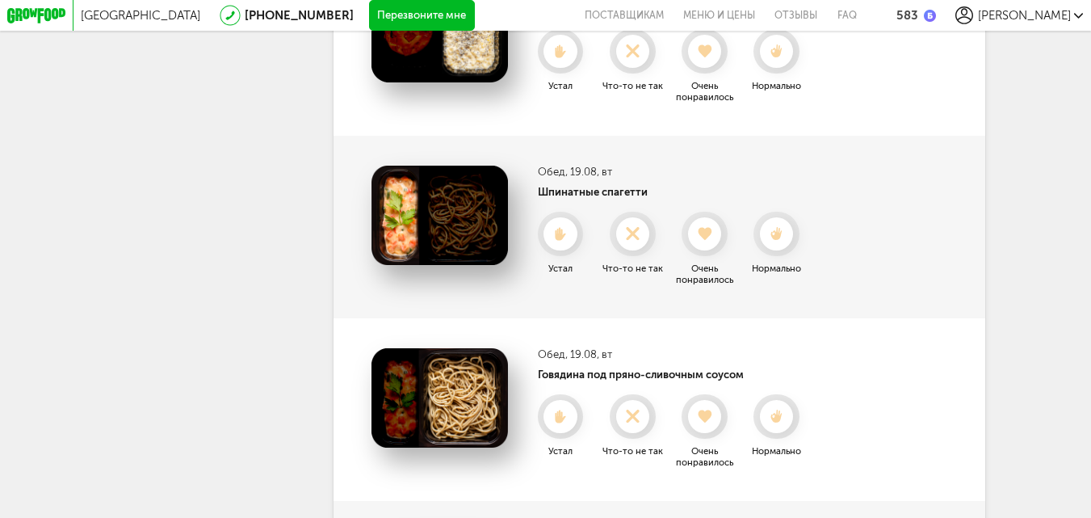
scroll to position [1158, 0]
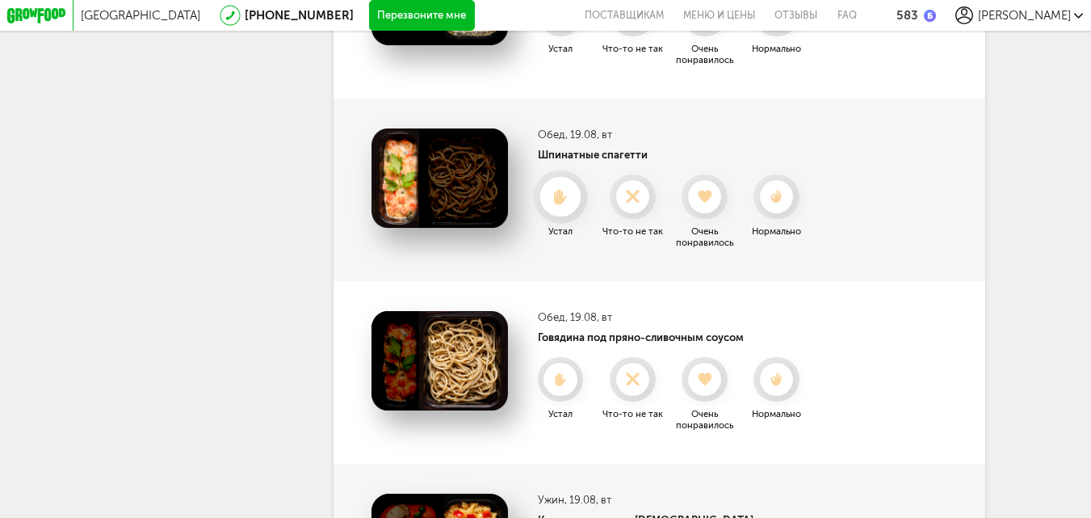
click at [561, 204] on use at bounding box center [560, 196] width 13 height 15
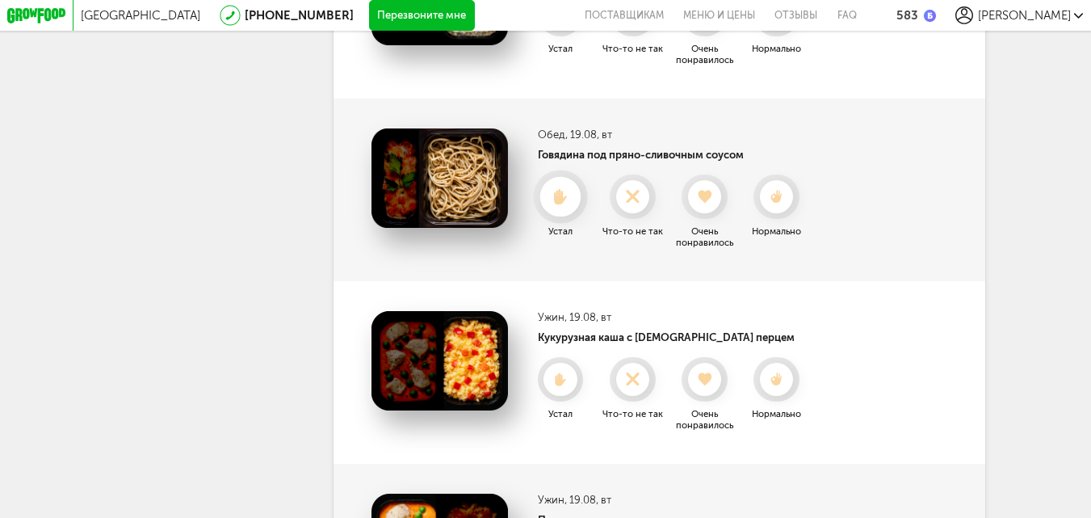
click at [559, 204] on icon at bounding box center [560, 196] width 40 height 16
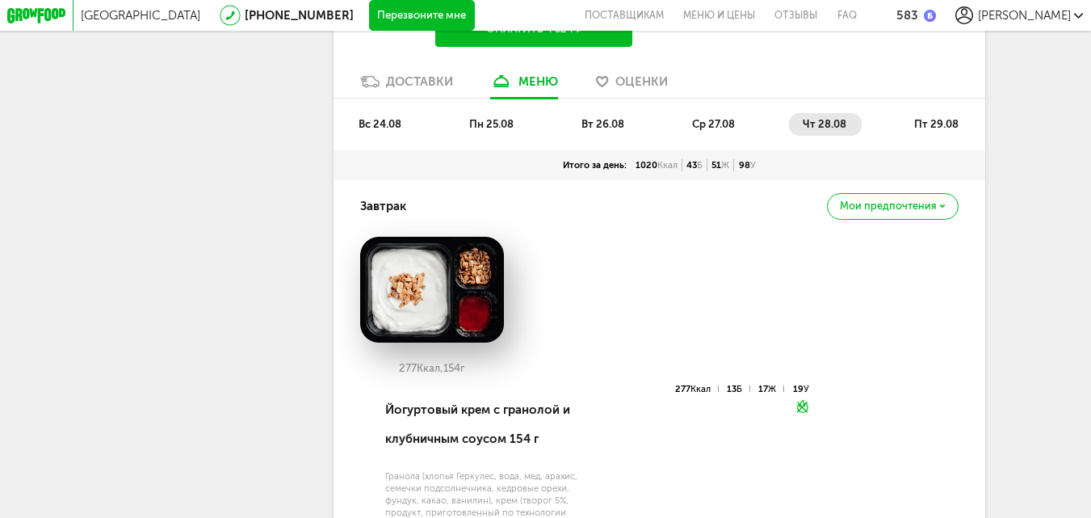
scroll to position [1680, 0]
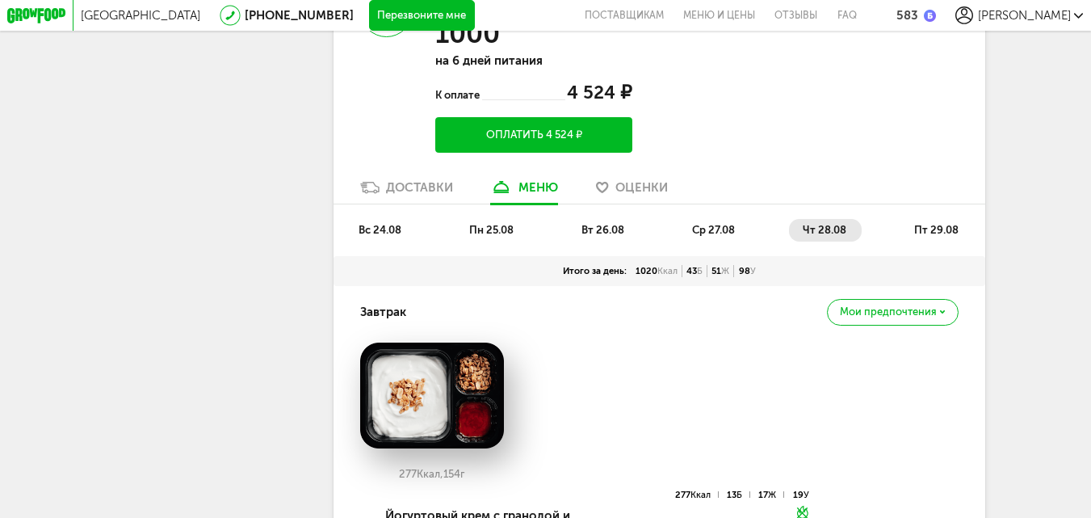
click at [937, 236] on span "пт 29.08" at bounding box center [936, 230] width 44 height 12
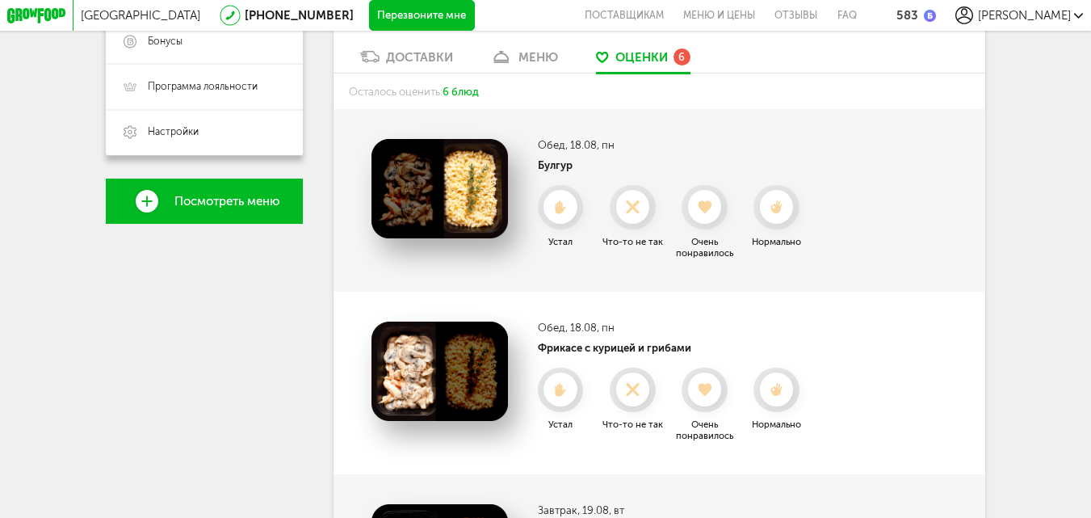
scroll to position [324, 0]
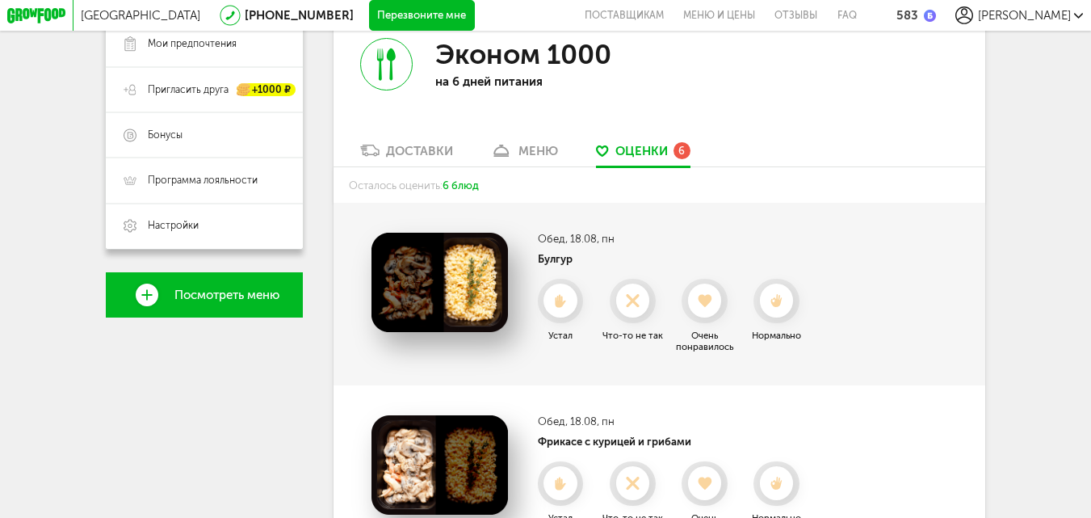
click at [666, 159] on div "Оценки 6" at bounding box center [652, 150] width 75 height 17
click at [515, 157] on link "меню" at bounding box center [524, 154] width 83 height 24
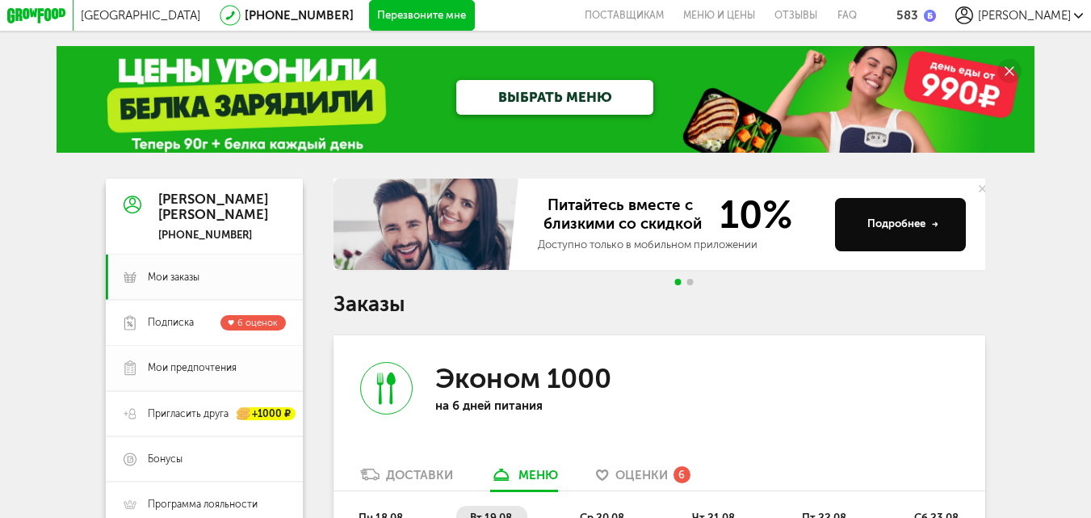
click at [181, 375] on span "Мои предпочтения" at bounding box center [192, 368] width 89 height 14
